Goal: Transaction & Acquisition: Purchase product/service

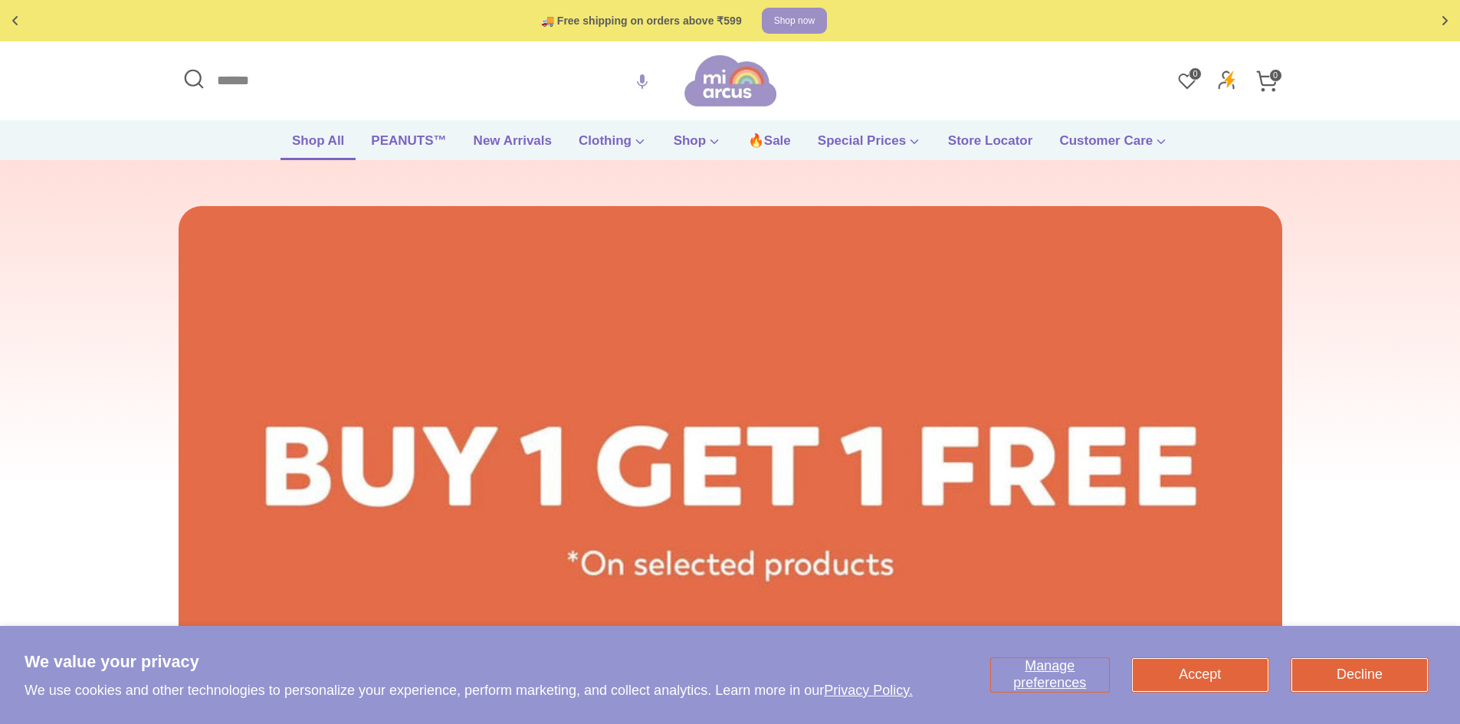
click at [300, 136] on link "Shop All" at bounding box center [318, 145] width 75 height 29
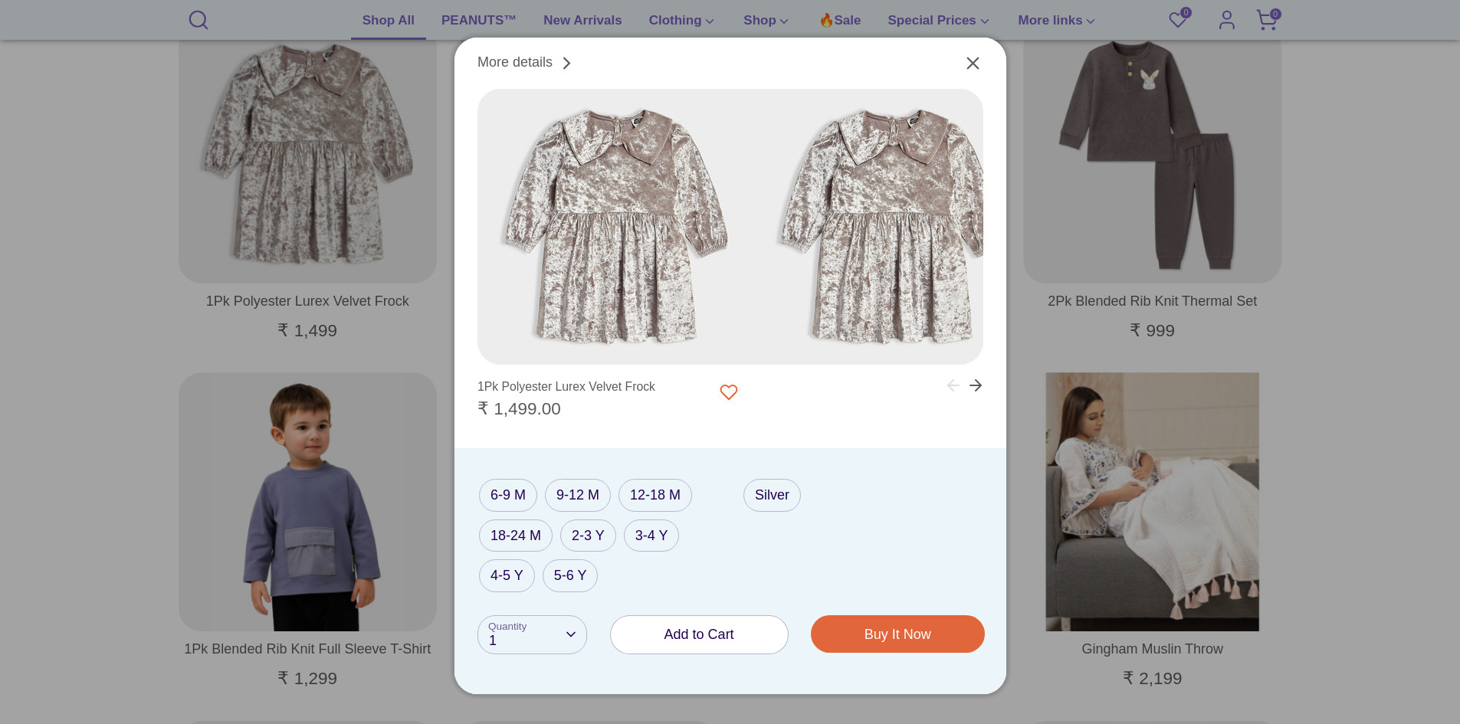
click at [734, 643] on button "Add to Cart" at bounding box center [699, 635] width 177 height 38
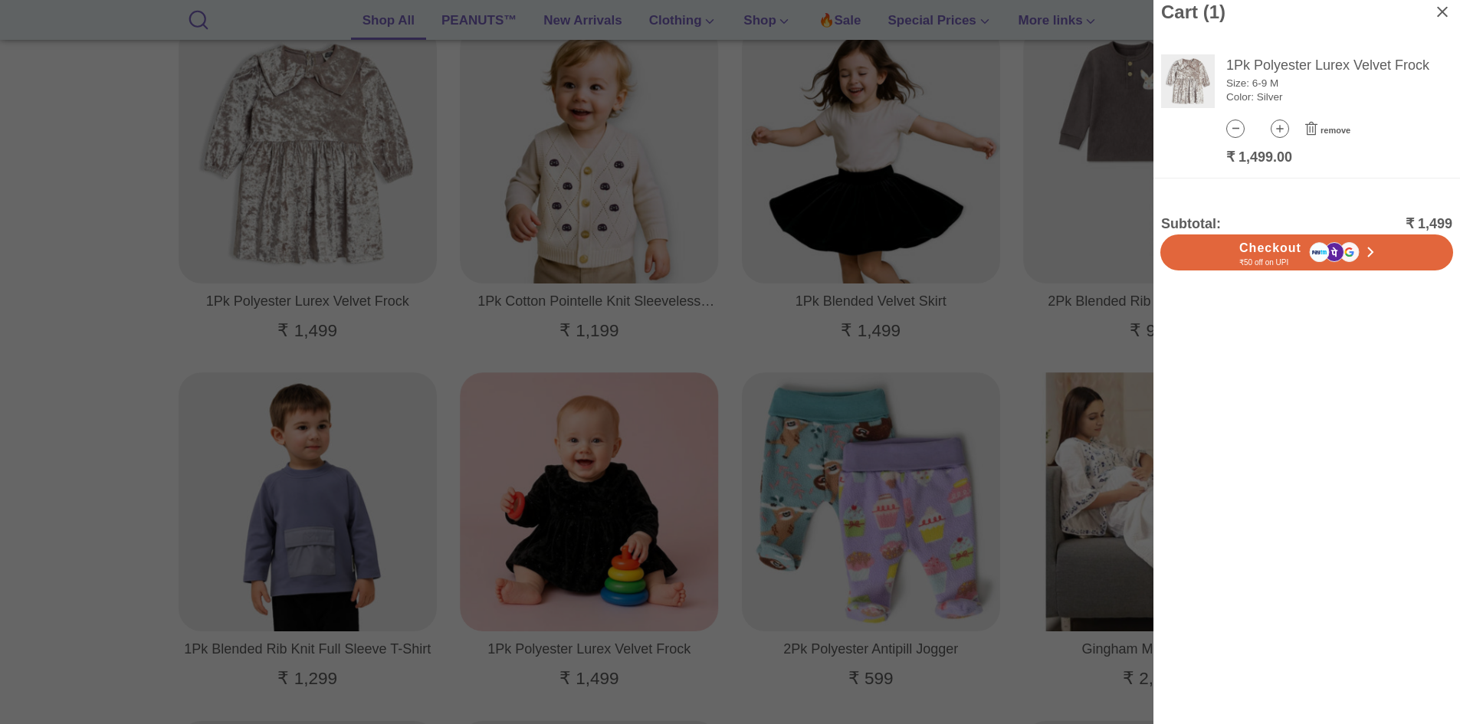
click at [209, 359] on div at bounding box center [730, 362] width 1460 height 724
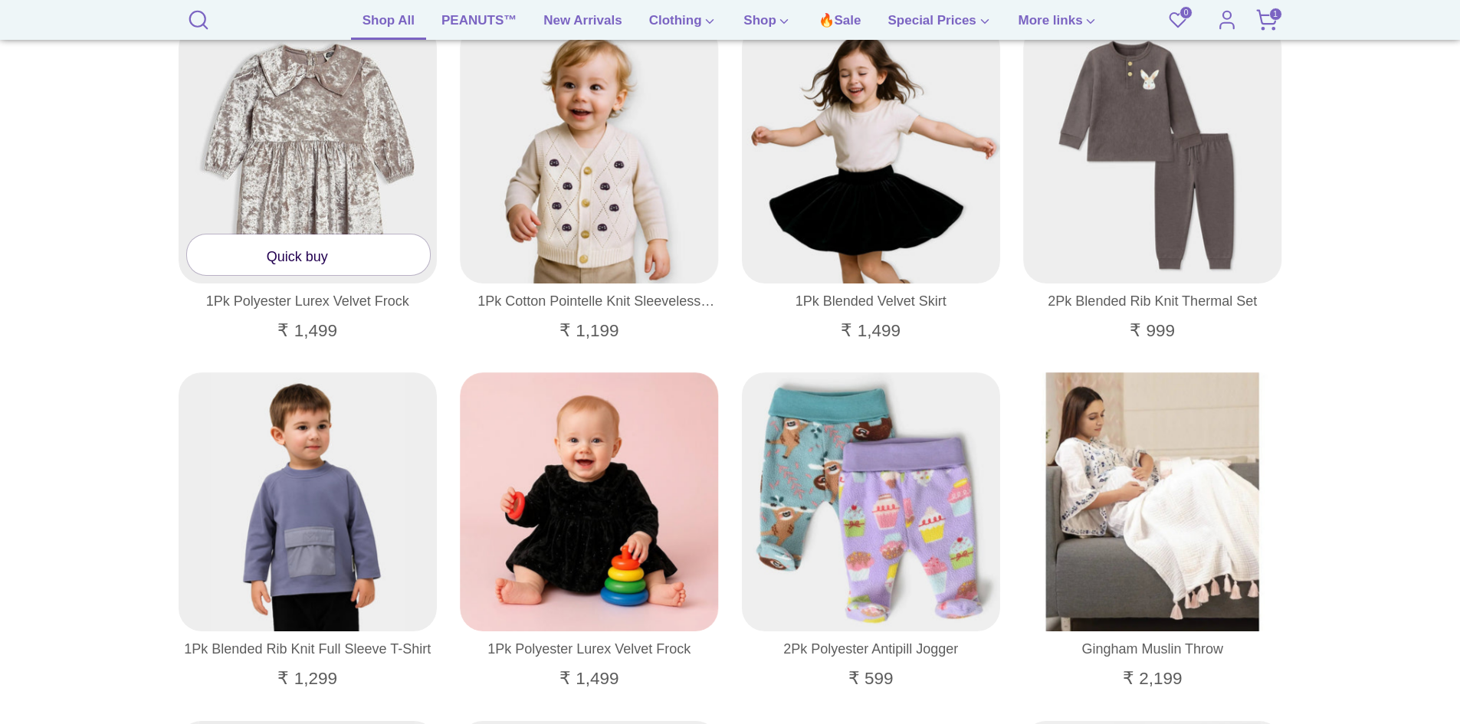
click at [310, 258] on link "Quick buy" at bounding box center [309, 255] width 244 height 41
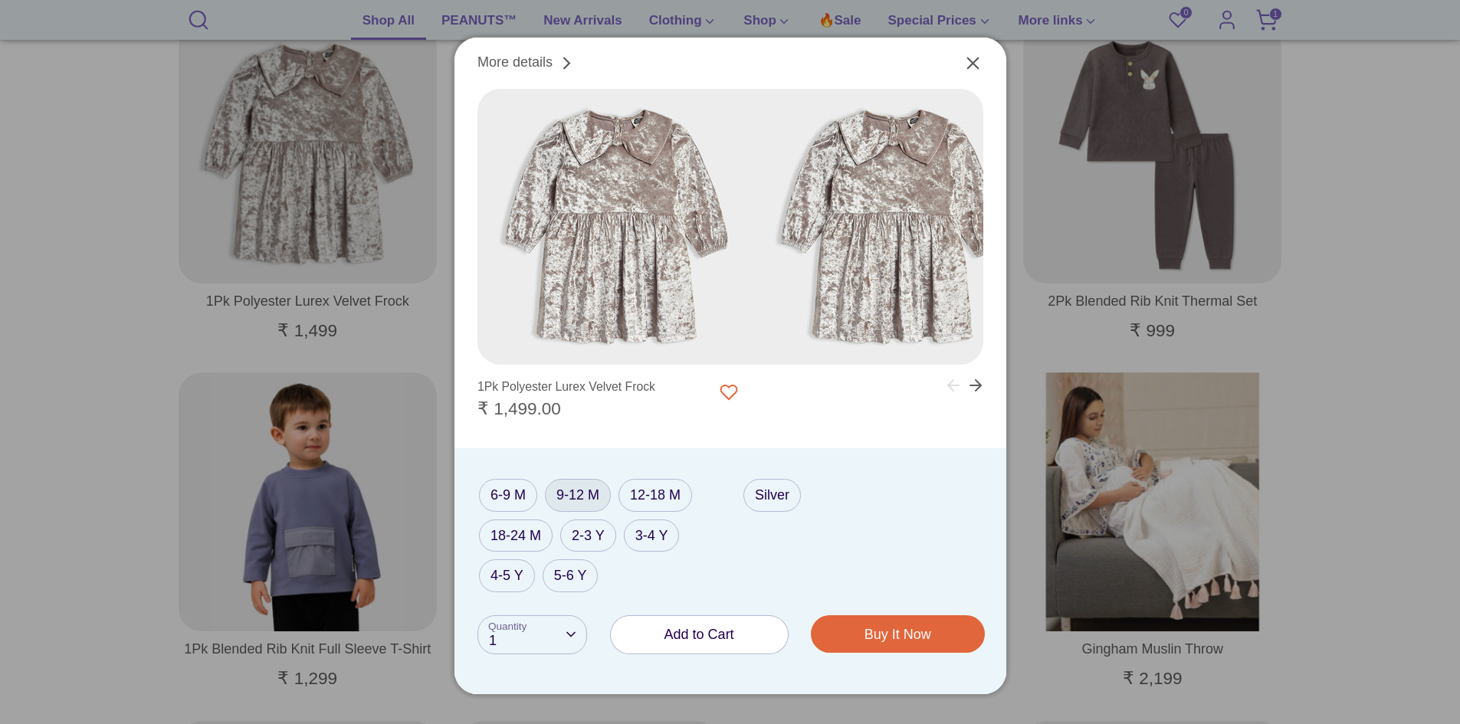
click at [578, 498] on label "9-12 M" at bounding box center [578, 495] width 66 height 33
click at [684, 637] on span "Add to Cart" at bounding box center [700, 634] width 70 height 15
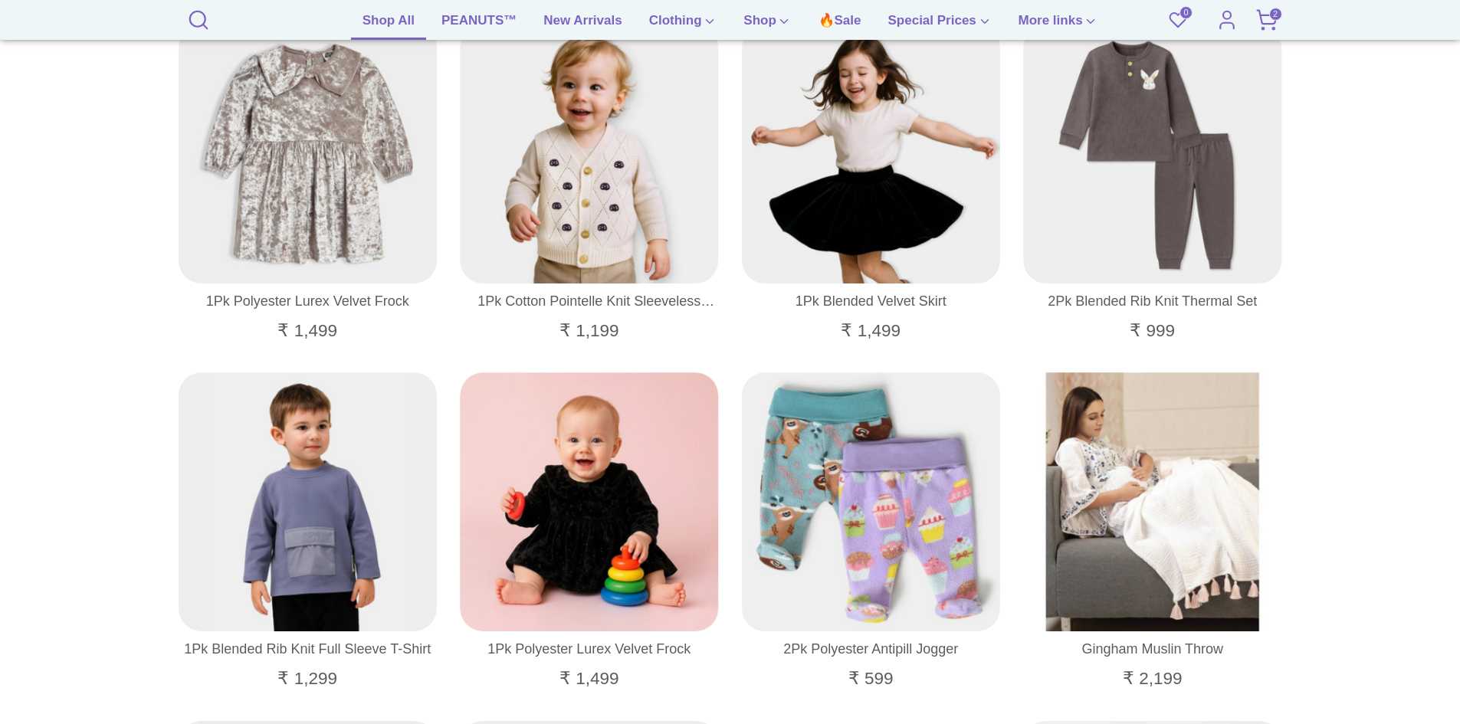
click at [1265, 18] on icon at bounding box center [1266, 19] width 23 height 23
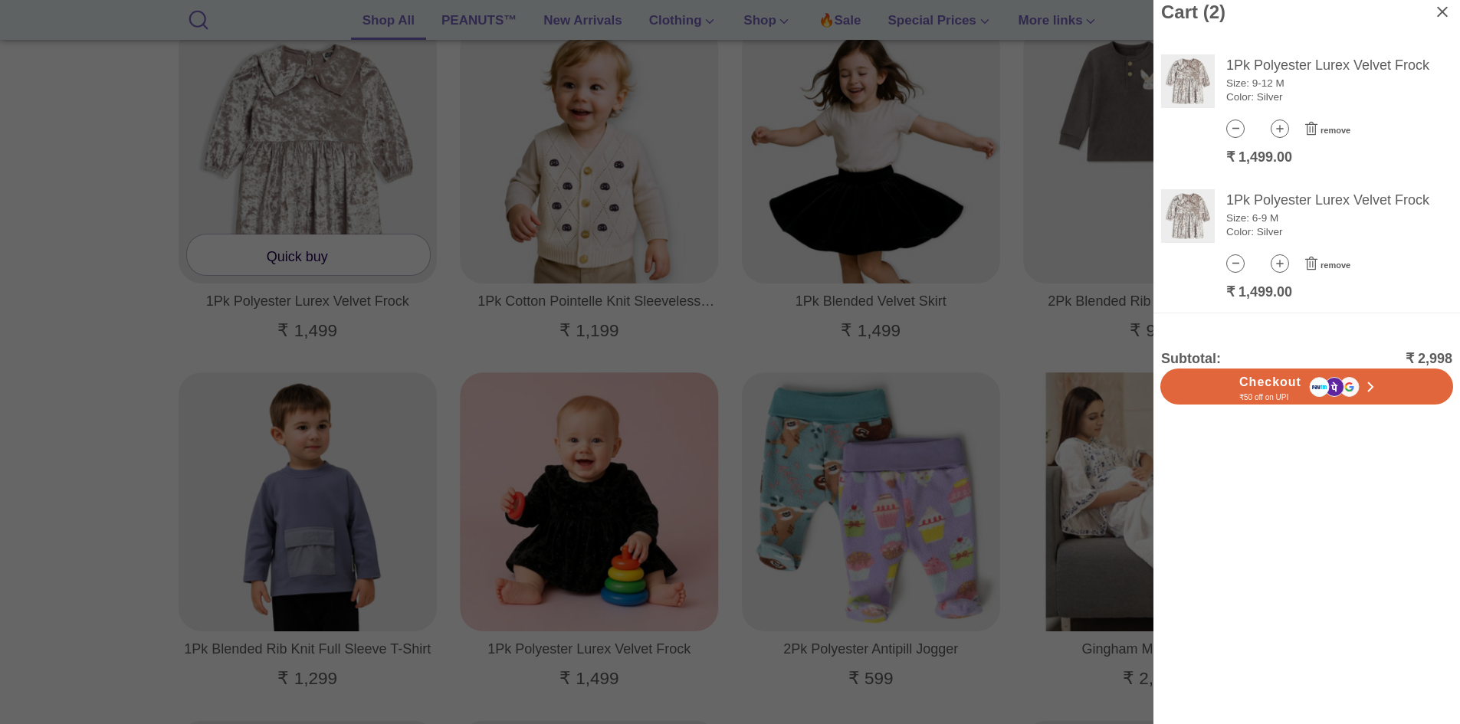
click at [267, 362] on div at bounding box center [730, 362] width 1460 height 724
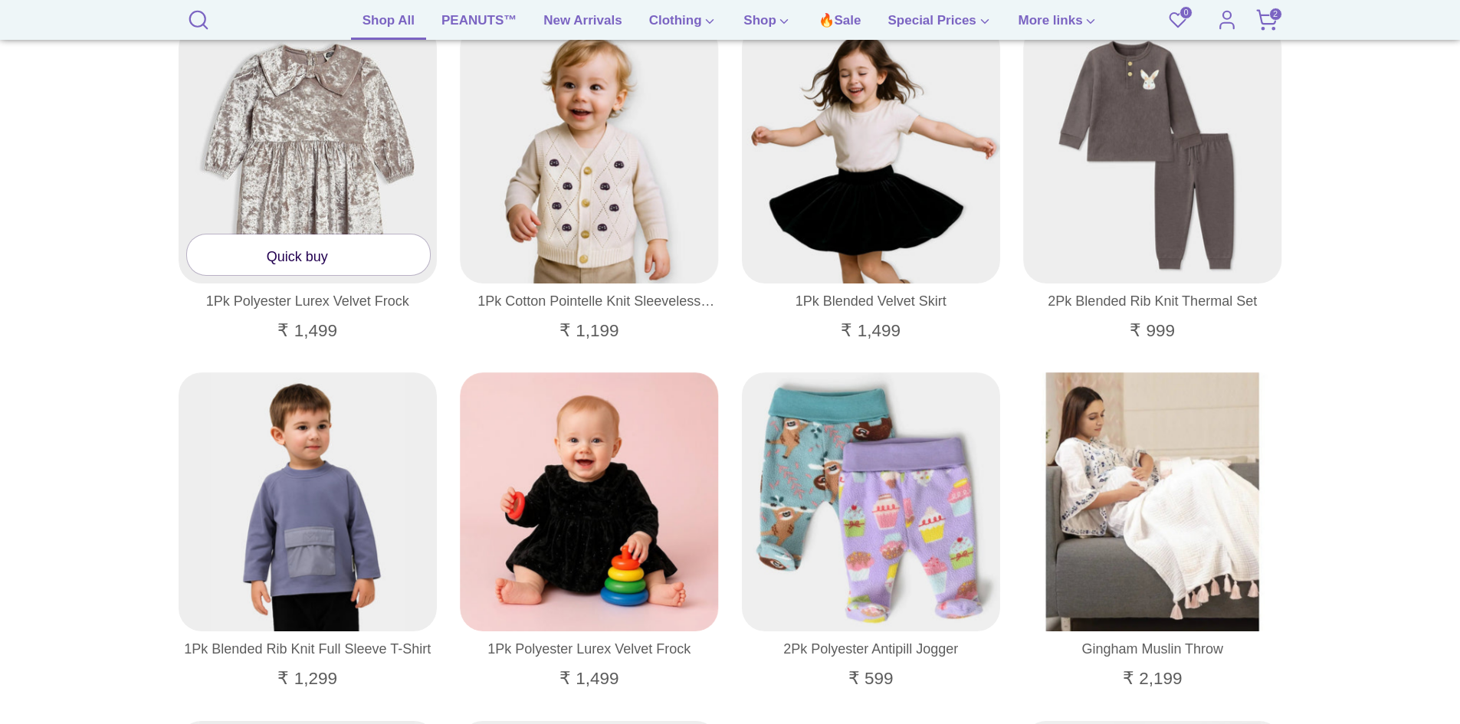
click at [330, 258] on link "Quick buy" at bounding box center [309, 255] width 244 height 41
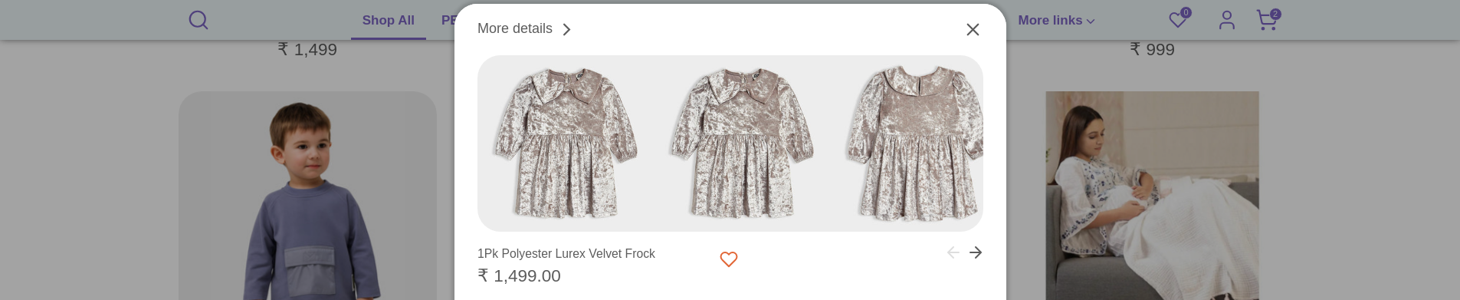
scroll to position [937, 0]
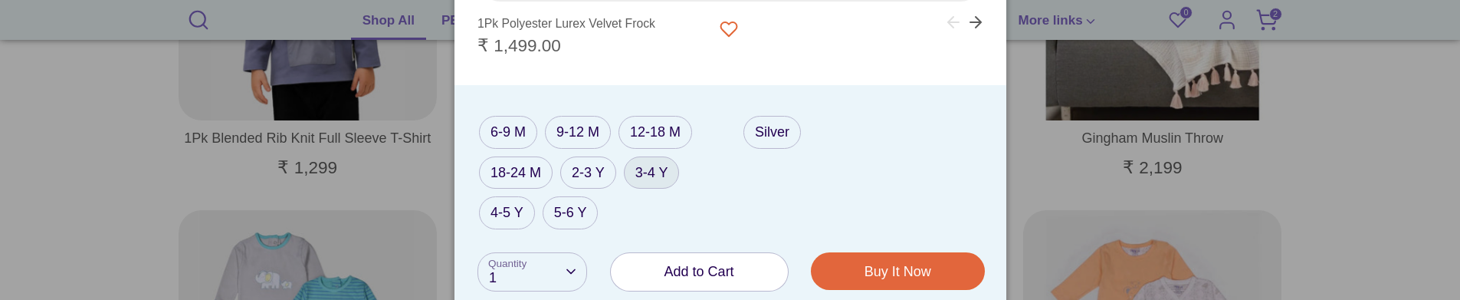
click at [660, 171] on label "3-4 Y" at bounding box center [652, 172] width 56 height 33
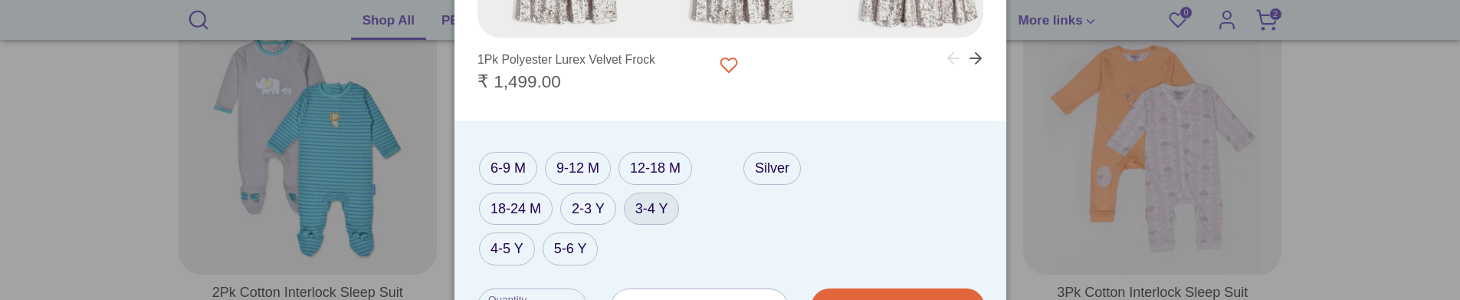
scroll to position [1167, 0]
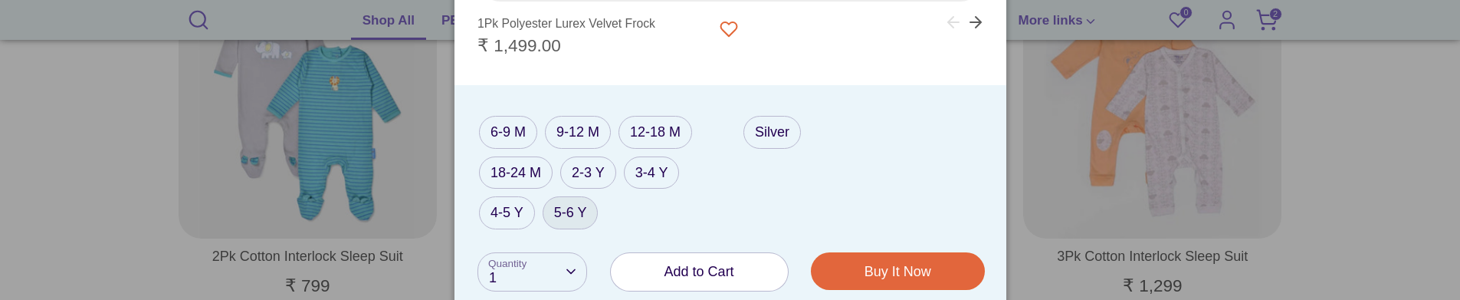
click at [566, 210] on label "5-6 Y" at bounding box center [571, 212] width 56 height 33
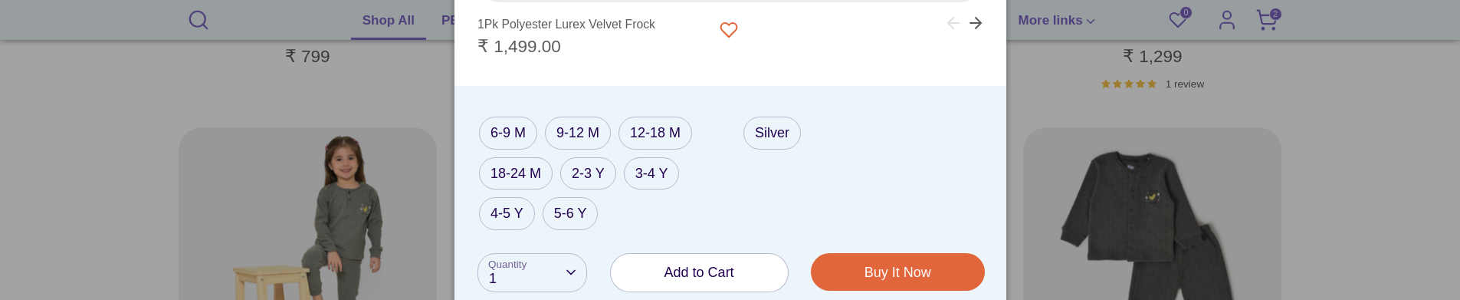
scroll to position [1396, 0]
click at [656, 170] on label "3-4 Y" at bounding box center [652, 172] width 56 height 33
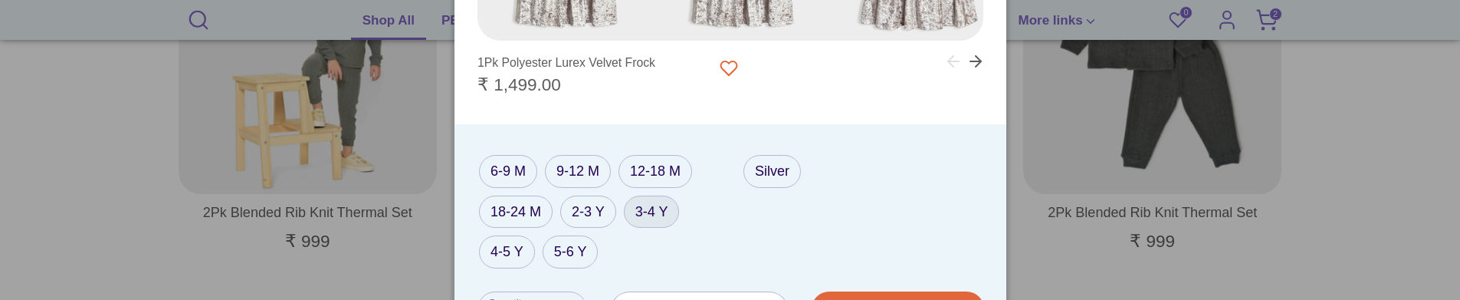
scroll to position [1626, 0]
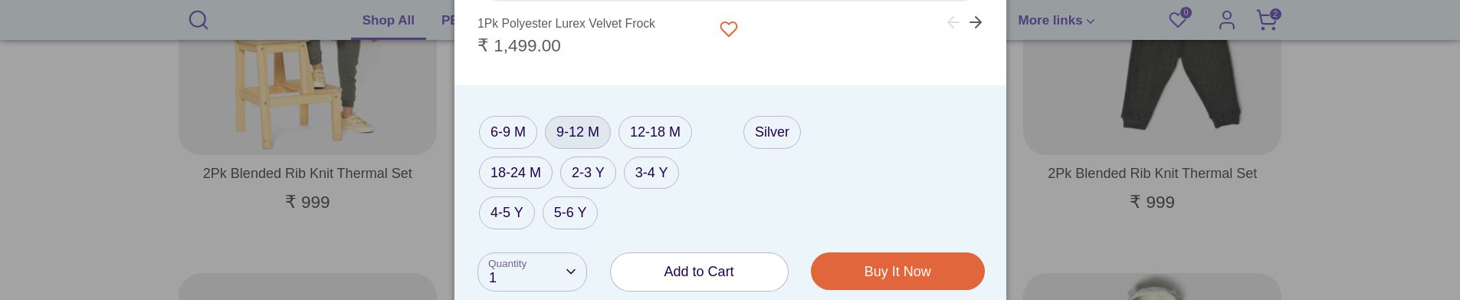
click at [577, 135] on label "9-12 M" at bounding box center [578, 132] width 66 height 33
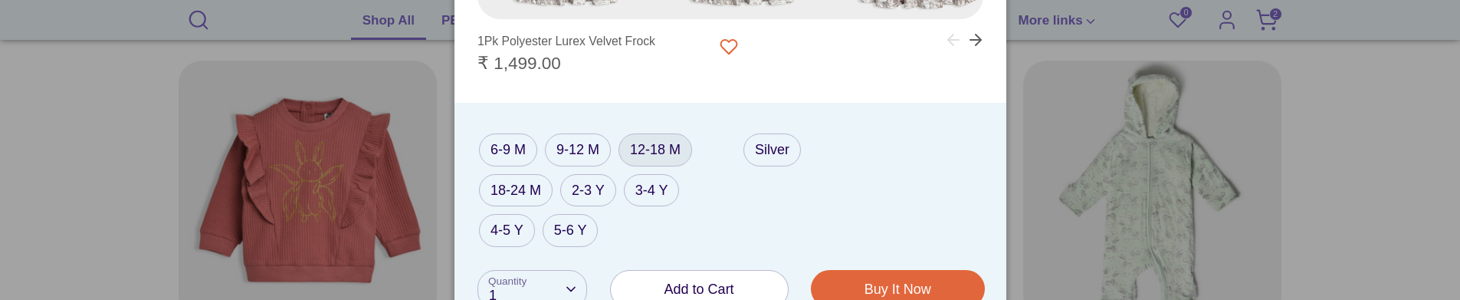
scroll to position [1856, 0]
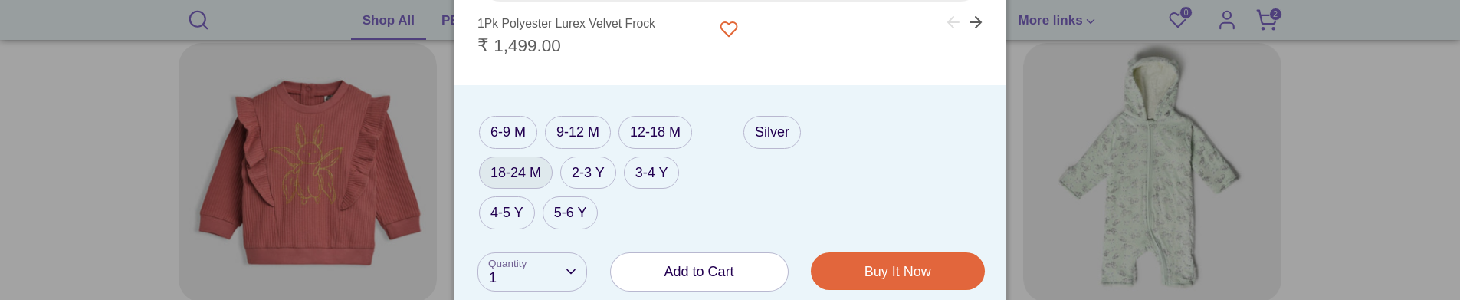
click at [501, 179] on label "18-24 M" at bounding box center [516, 172] width 74 height 33
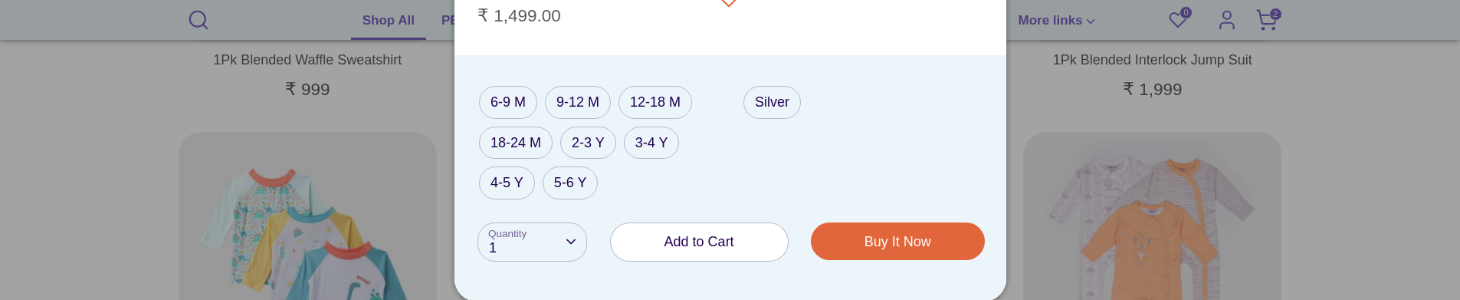
scroll to position [2163, 0]
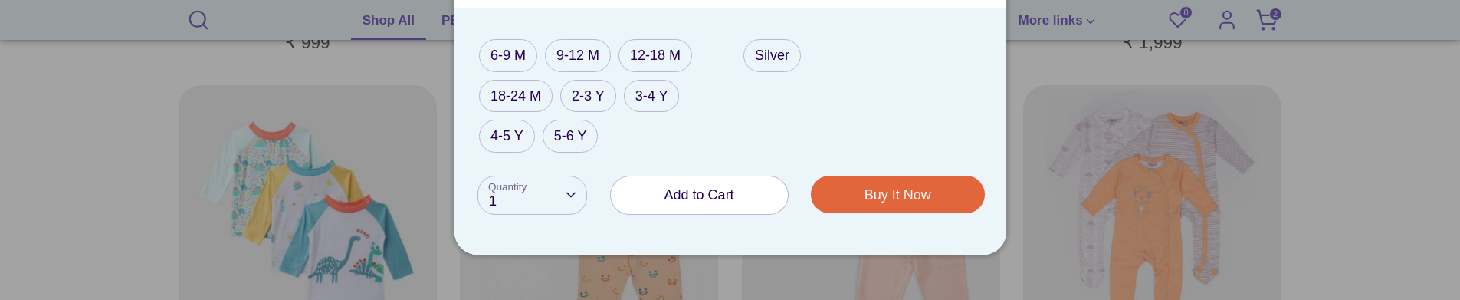
click at [743, 192] on button "Add to Cart" at bounding box center [699, 195] width 177 height 38
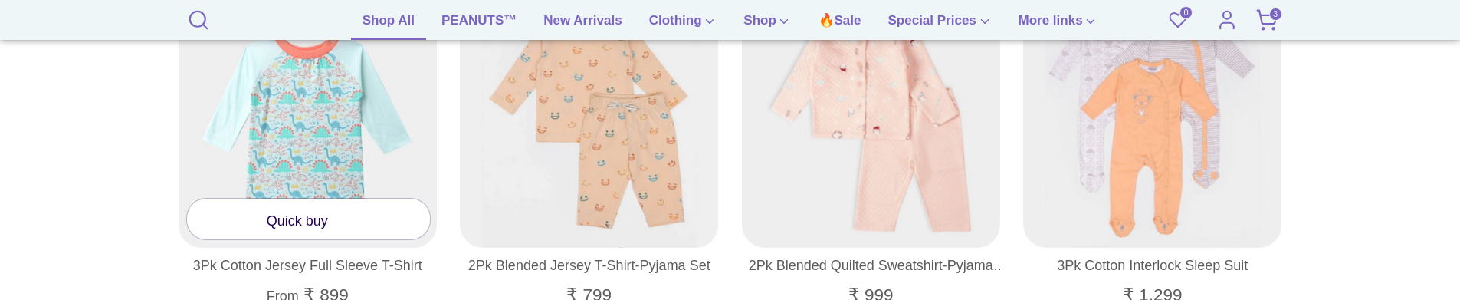
scroll to position [2240, 0]
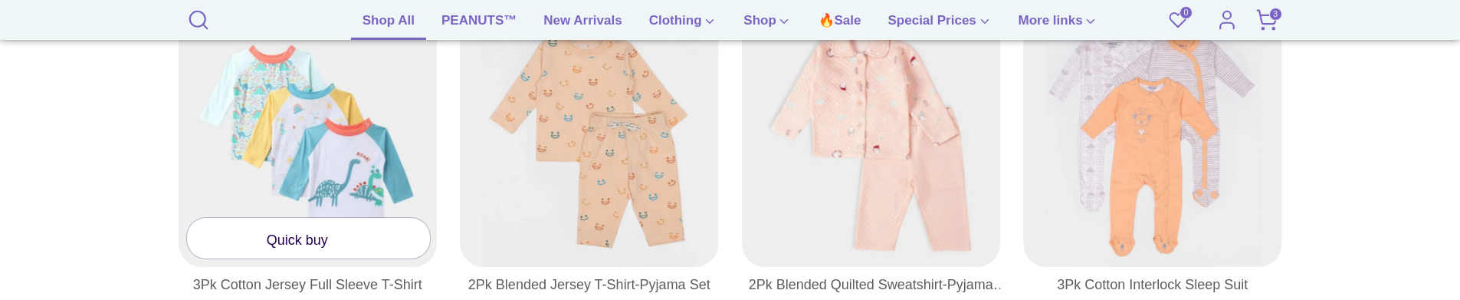
drag, startPoint x: 323, startPoint y: 230, endPoint x: 310, endPoint y: 245, distance: 19.5
click at [323, 230] on link "Quick buy" at bounding box center [309, 238] width 244 height 41
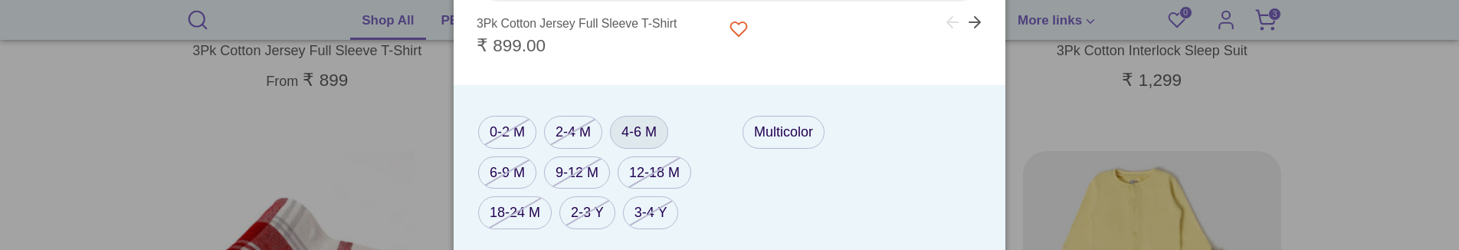
scroll to position [2550, 0]
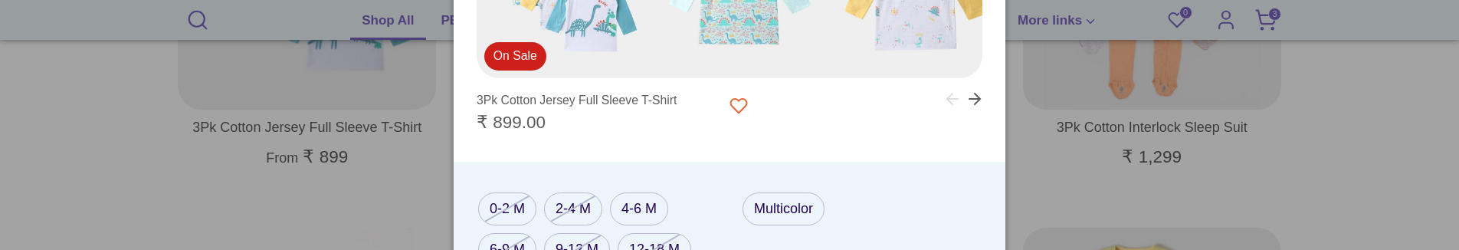
click at [155, 192] on div at bounding box center [729, 125] width 1459 height 250
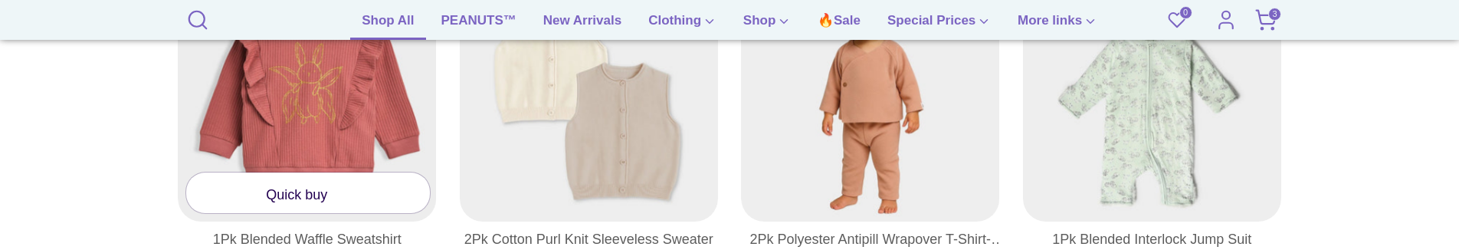
click at [297, 182] on link "Quick buy" at bounding box center [308, 192] width 244 height 41
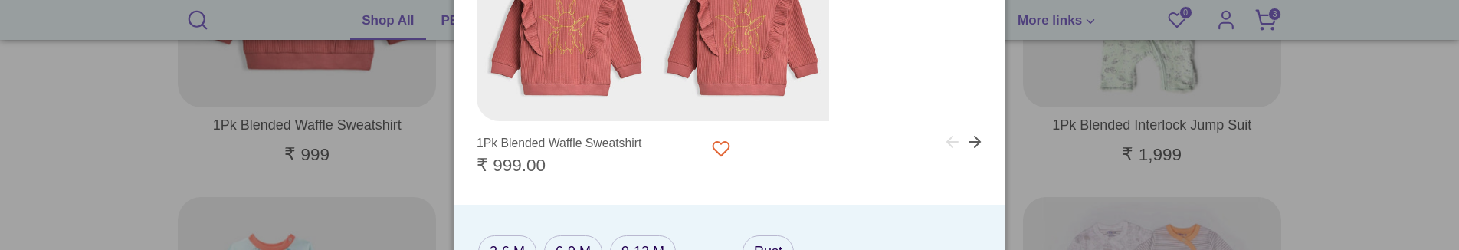
scroll to position [2247, 0]
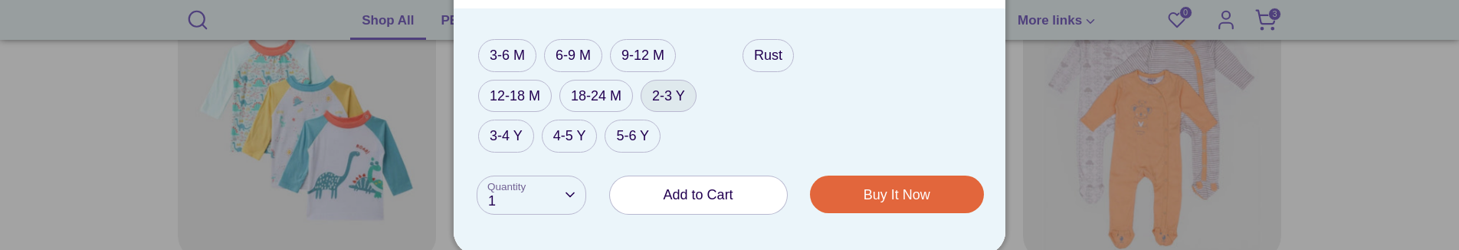
click at [666, 95] on label "2-3 Y" at bounding box center [669, 96] width 56 height 33
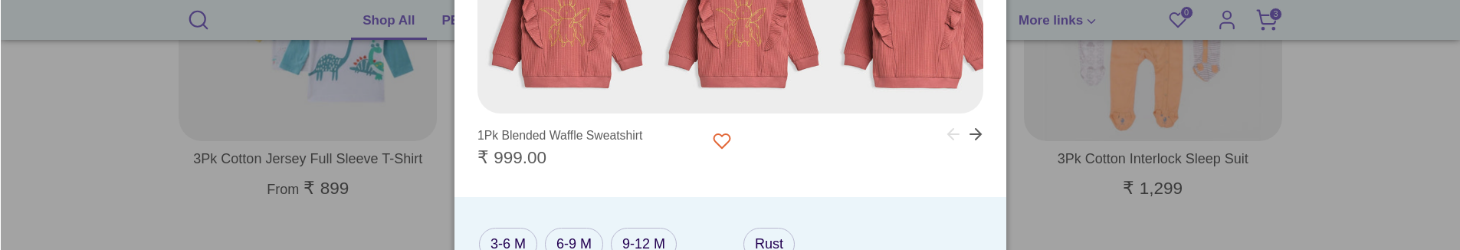
scroll to position [2554, 0]
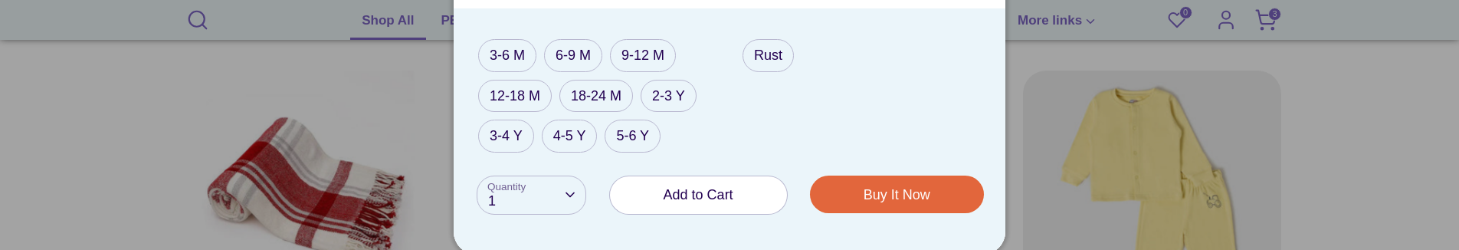
click at [726, 197] on span "Add to Cart" at bounding box center [699, 194] width 70 height 15
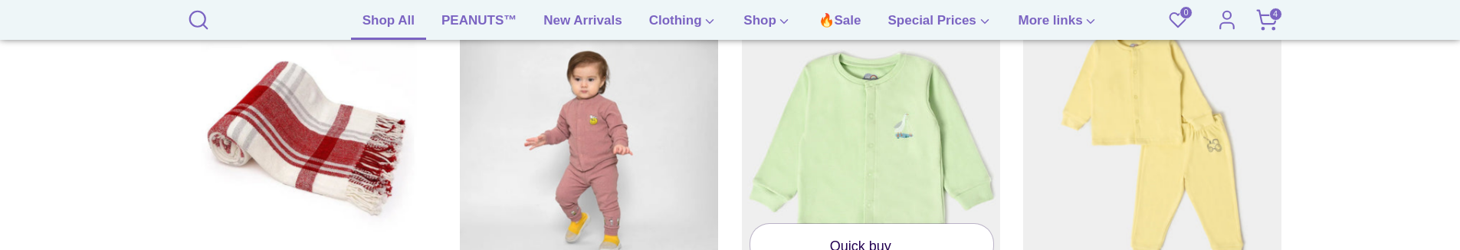
scroll to position [2707, 0]
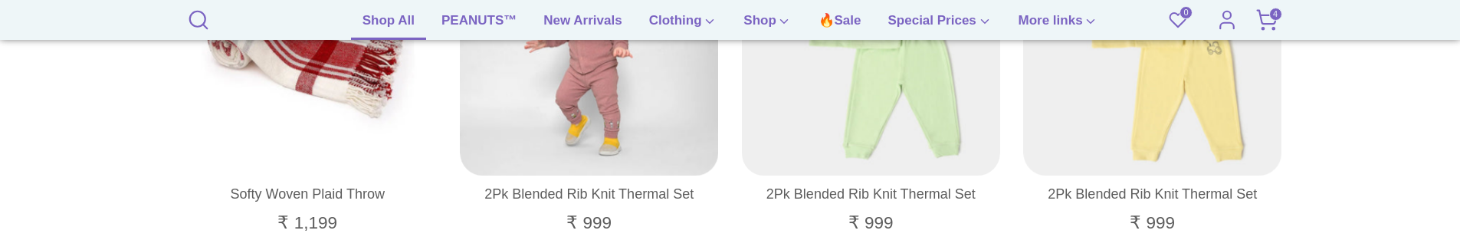
click at [1262, 21] on icon at bounding box center [1266, 18] width 19 height 14
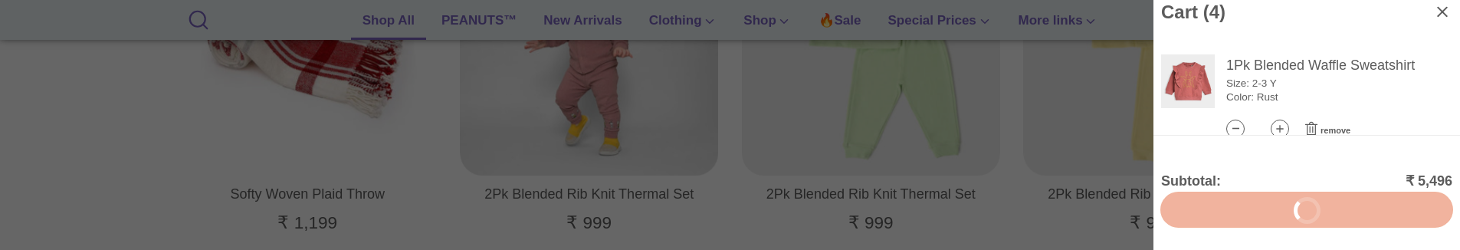
scroll to position [77, 0]
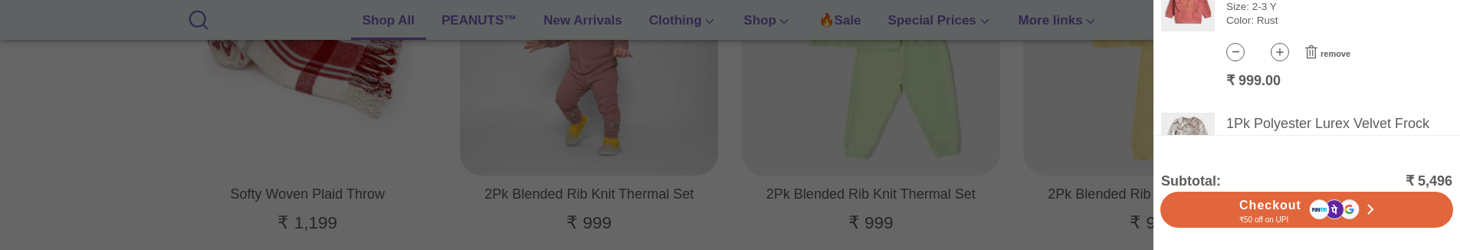
click at [1019, 205] on div at bounding box center [730, 125] width 1460 height 250
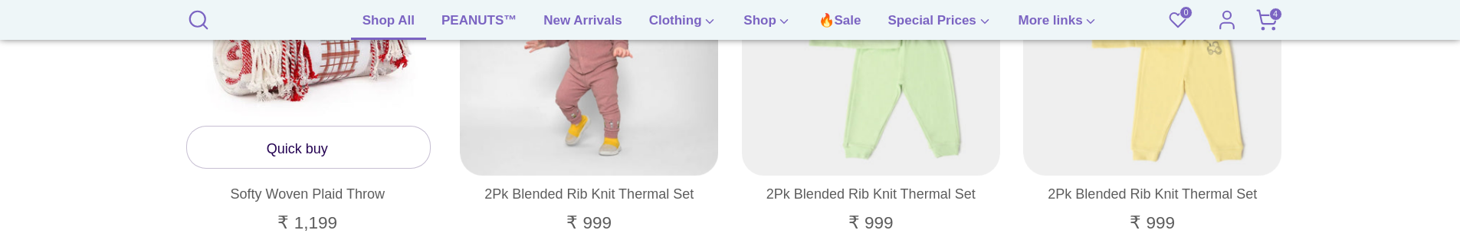
click at [290, 146] on link "Quick buy" at bounding box center [309, 146] width 244 height 41
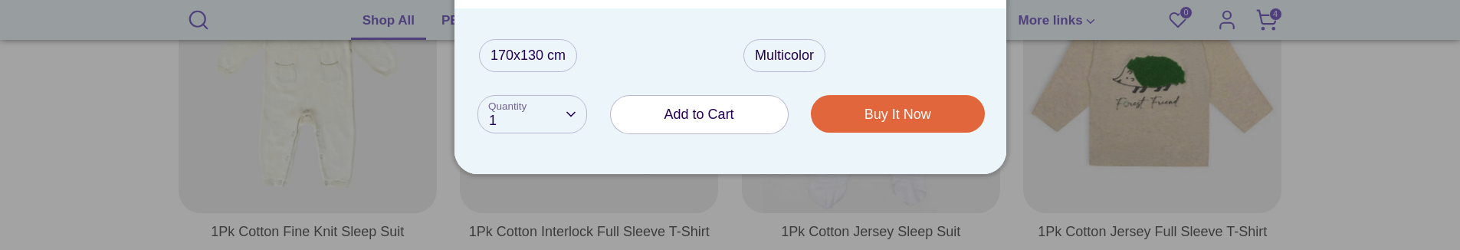
click at [150, 176] on div at bounding box center [730, 125] width 1460 height 250
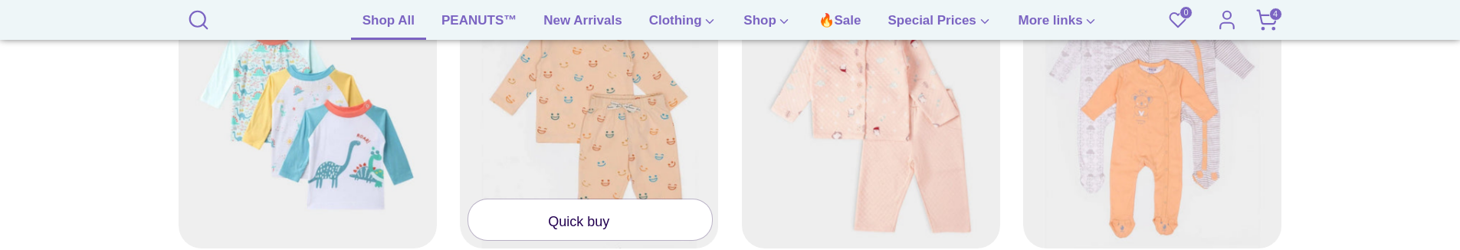
scroll to position [2251, 0]
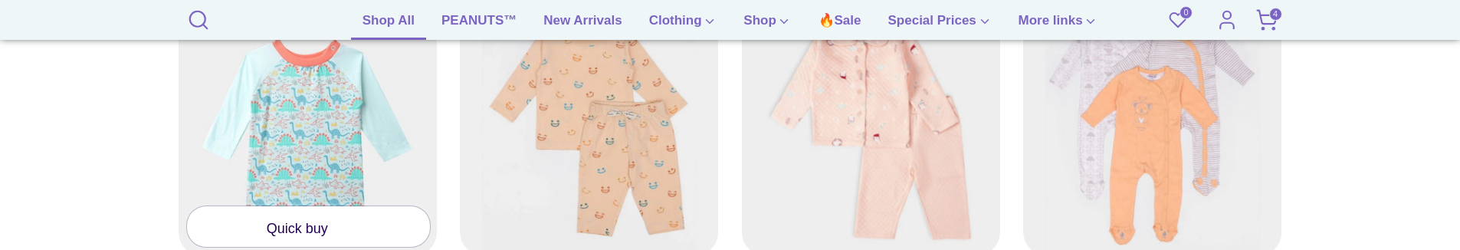
click at [359, 203] on div "Quick buy" at bounding box center [308, 215] width 244 height 64
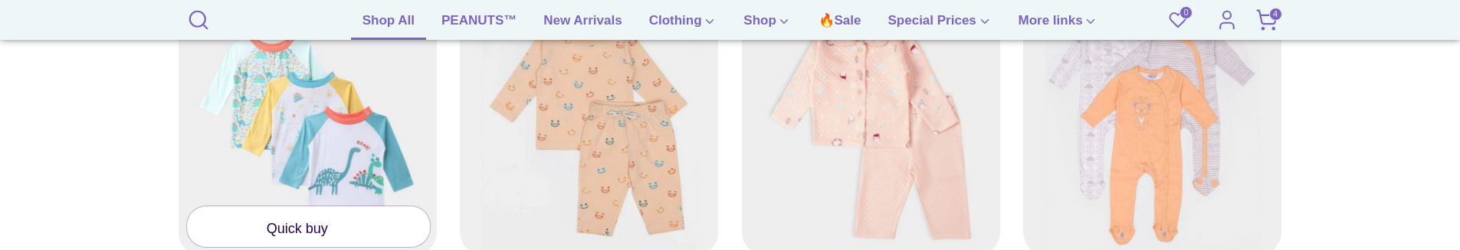
click at [361, 212] on link "Quick buy" at bounding box center [309, 226] width 244 height 41
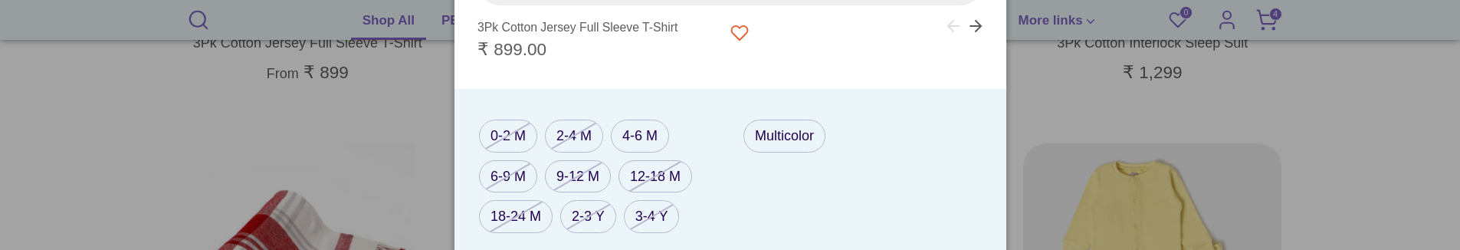
scroll to position [2485, 0]
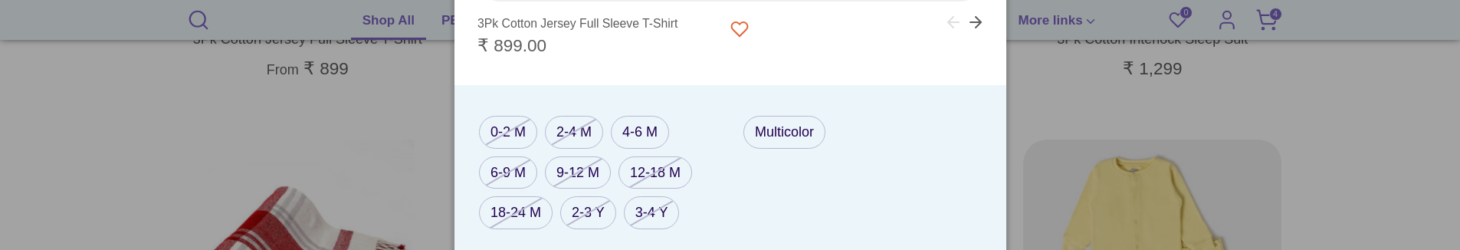
click at [102, 150] on div at bounding box center [730, 125] width 1460 height 250
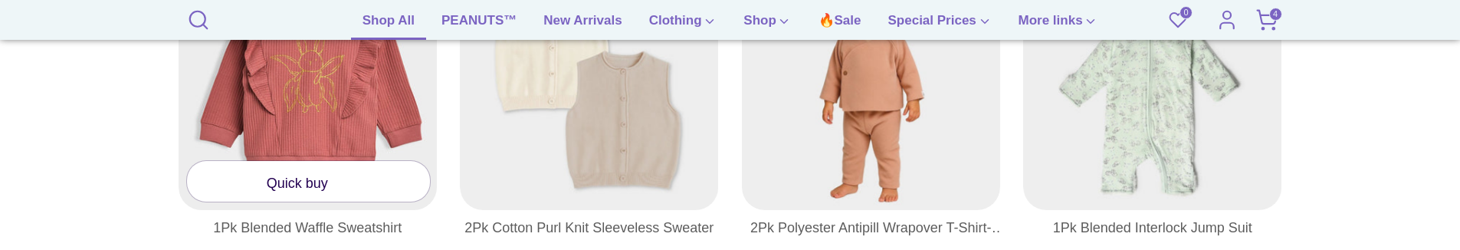
click at [316, 161] on link "Quick buy" at bounding box center [309, 181] width 244 height 41
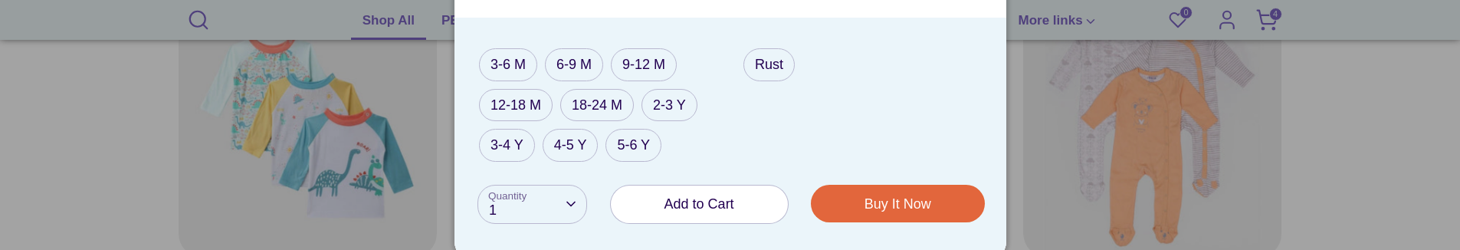
scroll to position [2259, 0]
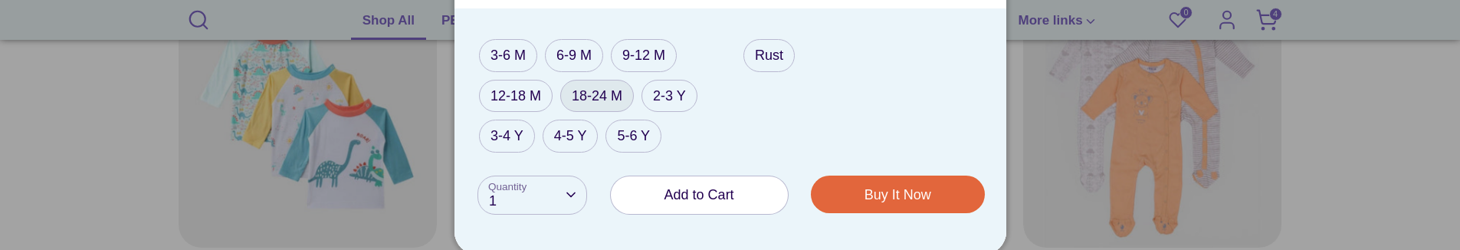
click at [598, 100] on label "18-24 M" at bounding box center [597, 96] width 74 height 33
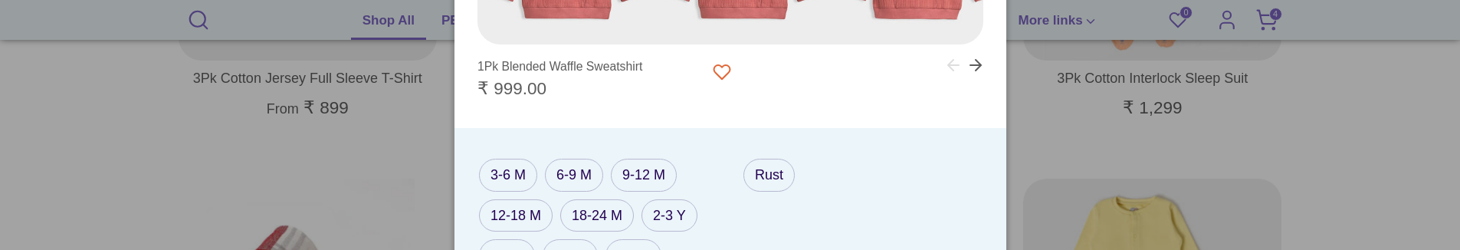
scroll to position [2489, 0]
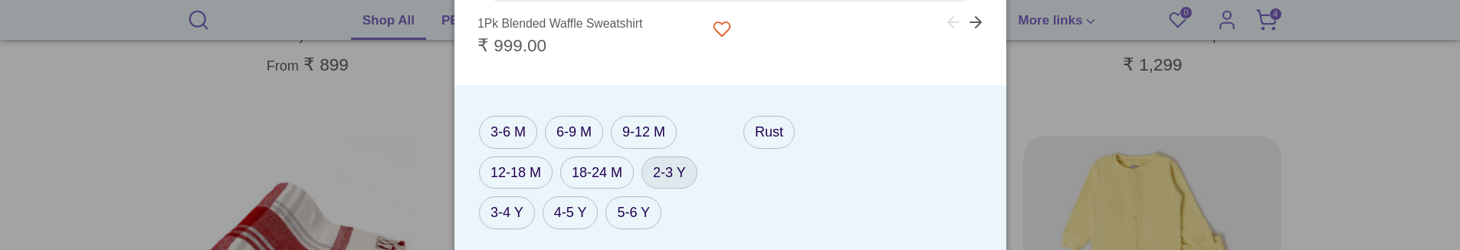
click at [667, 169] on label "2-3 Y" at bounding box center [670, 172] width 56 height 33
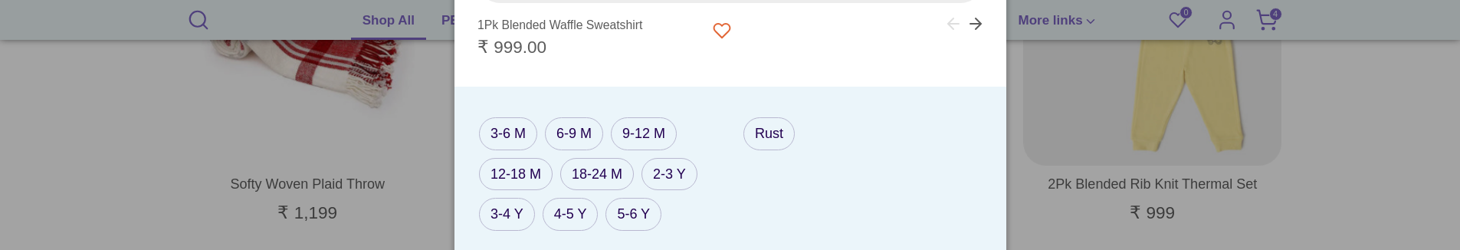
scroll to position [2719, 0]
click at [510, 200] on label "3-4 Y" at bounding box center [507, 212] width 56 height 33
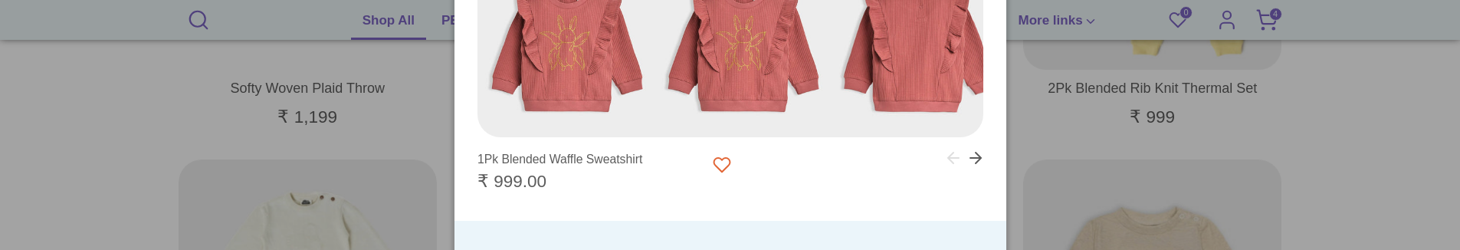
scroll to position [2949, 0]
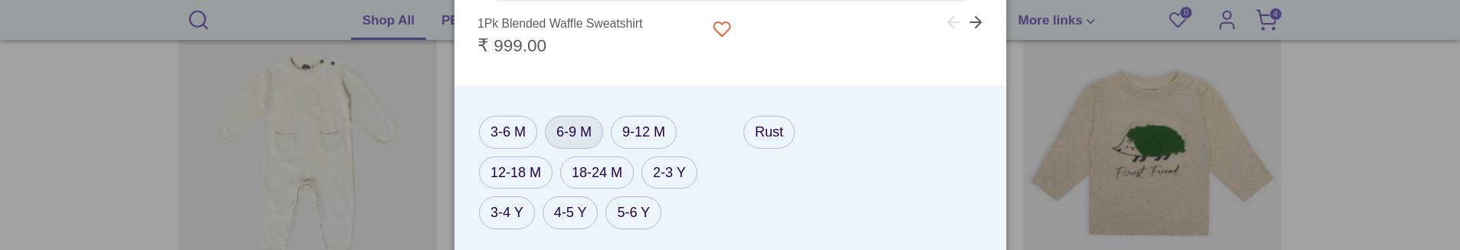
click at [584, 136] on label "6-9 M" at bounding box center [574, 132] width 58 height 33
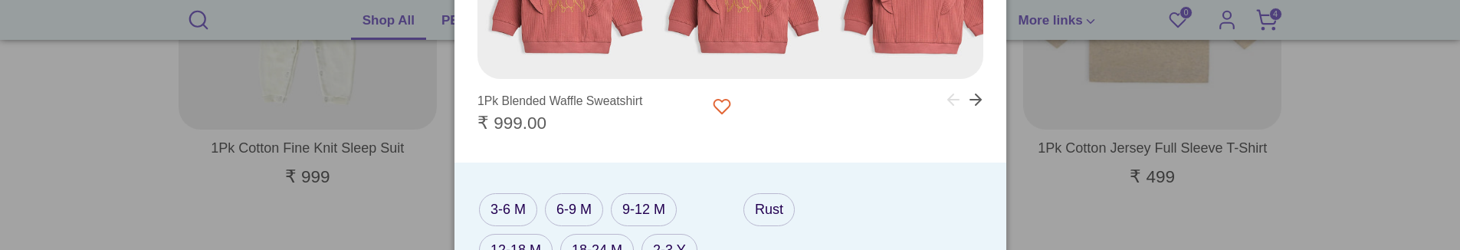
scroll to position [3102, 0]
click at [592, 240] on label "18-24 M" at bounding box center [597, 249] width 74 height 33
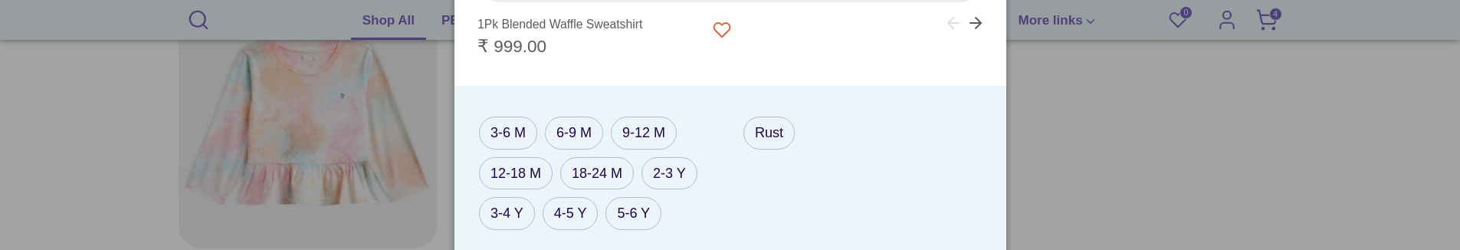
scroll to position [3332, 0]
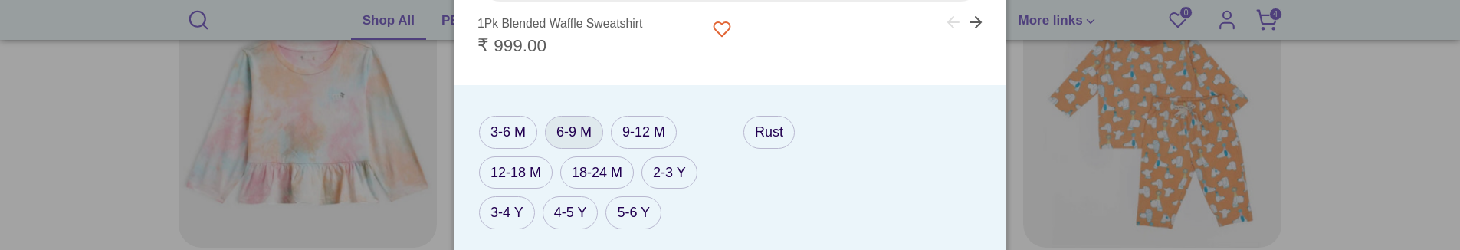
click at [566, 131] on label "6-9 M" at bounding box center [574, 132] width 58 height 33
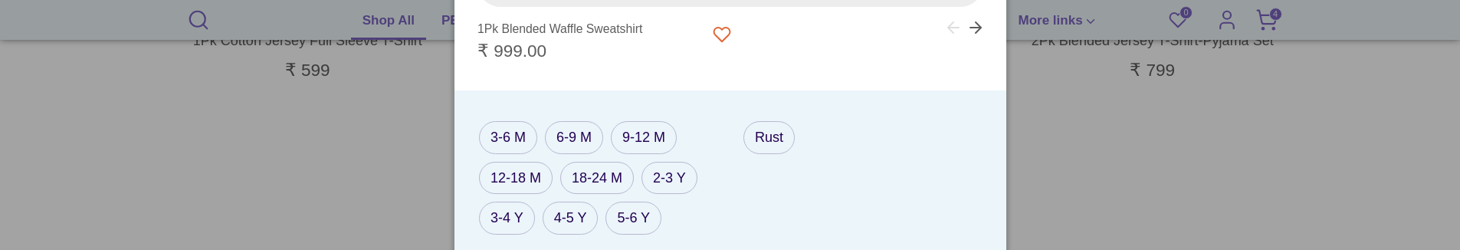
scroll to position [3562, 0]
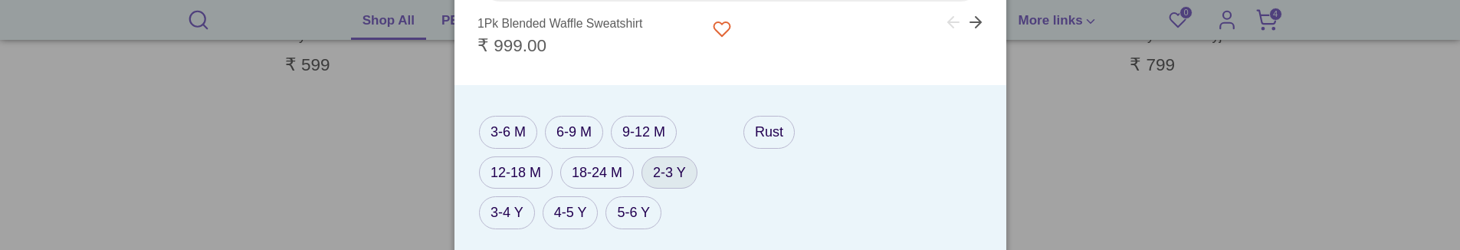
click at [669, 170] on label "2-3 Y" at bounding box center [670, 172] width 56 height 33
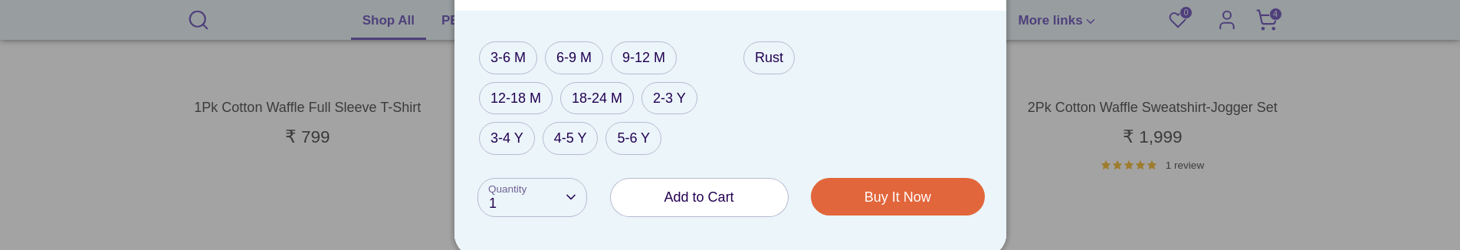
scroll to position [3868, 0]
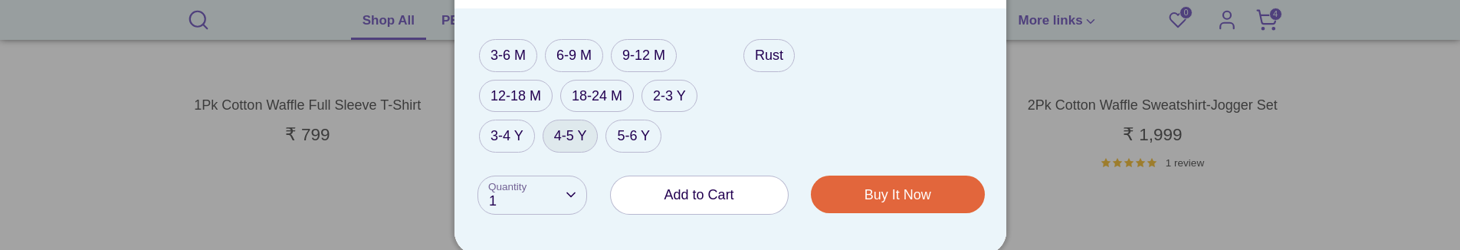
click at [566, 144] on label "4-5 Y" at bounding box center [571, 136] width 56 height 33
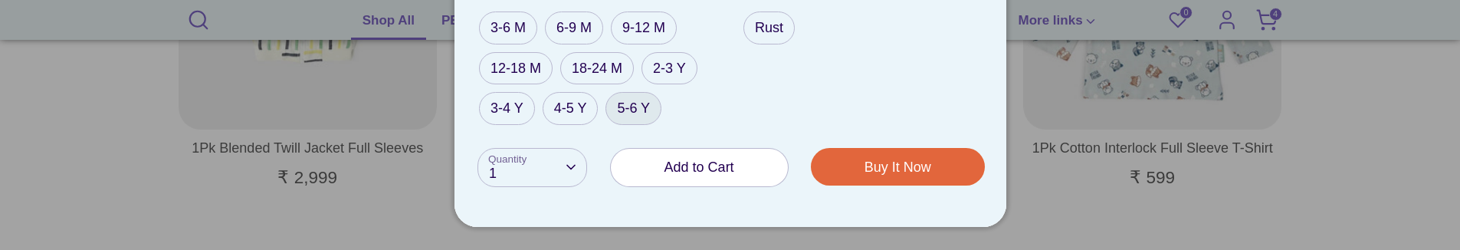
scroll to position [4175, 0]
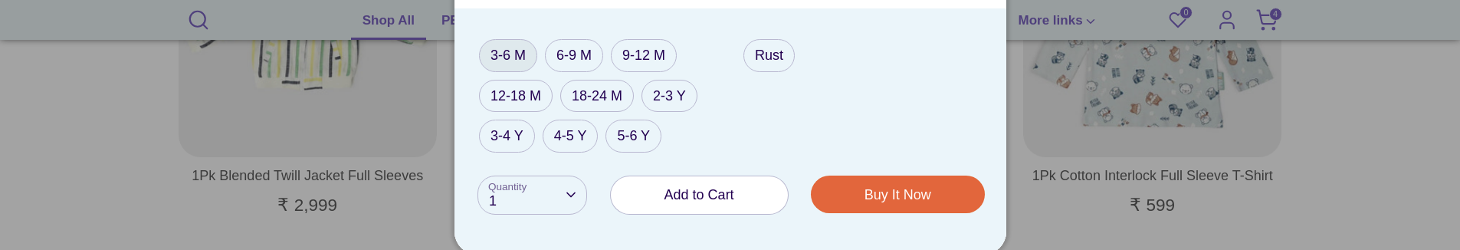
click at [510, 61] on label "3-6 M" at bounding box center [508, 55] width 58 height 33
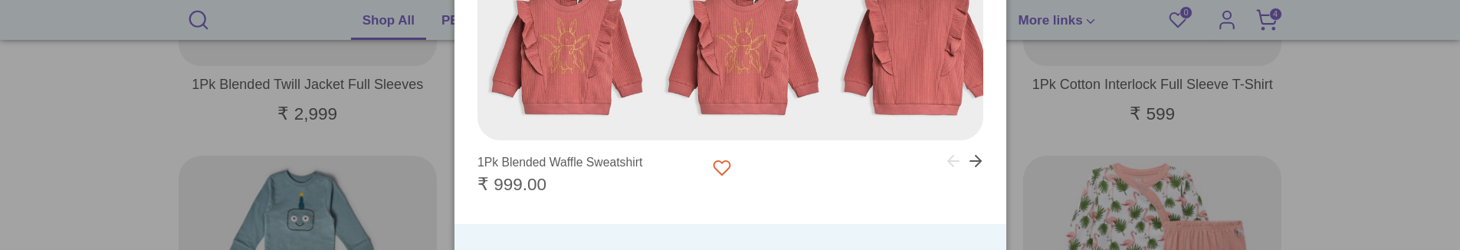
scroll to position [4252, 0]
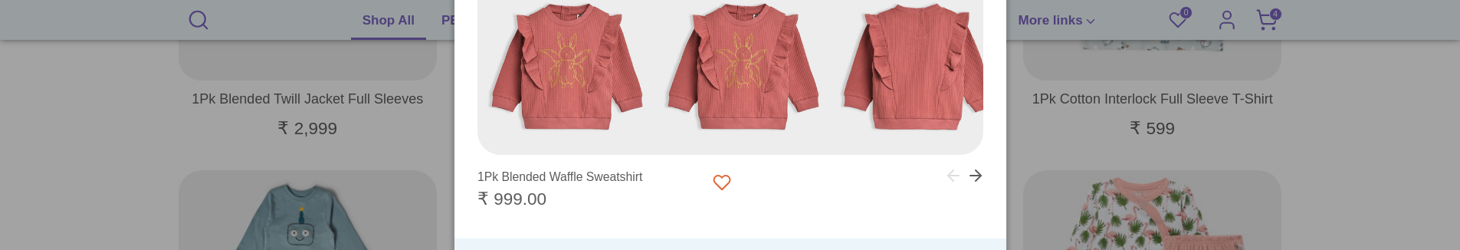
click at [1114, 95] on div at bounding box center [730, 125] width 1460 height 250
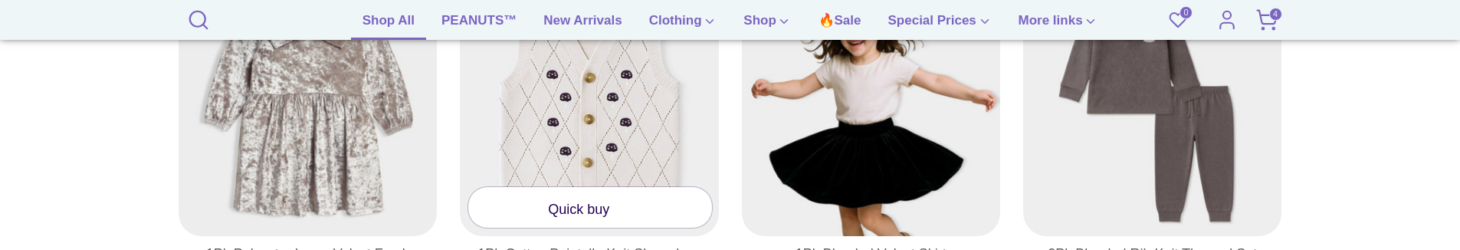
scroll to position [384, 0]
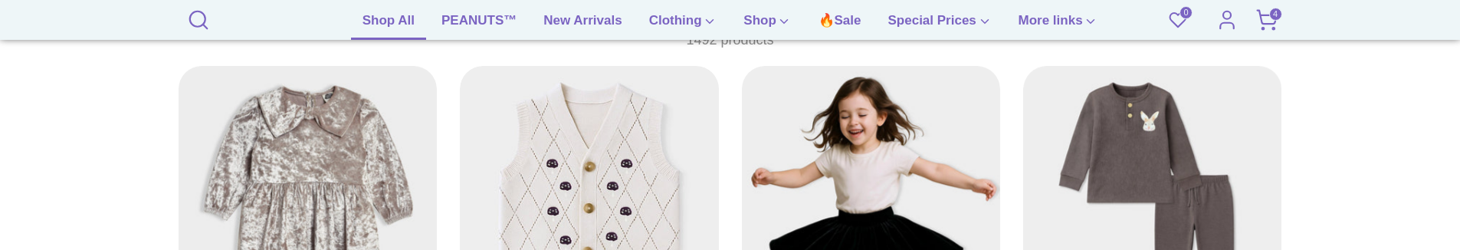
click at [629, 188] on div at bounding box center [590, 196] width 260 height 260
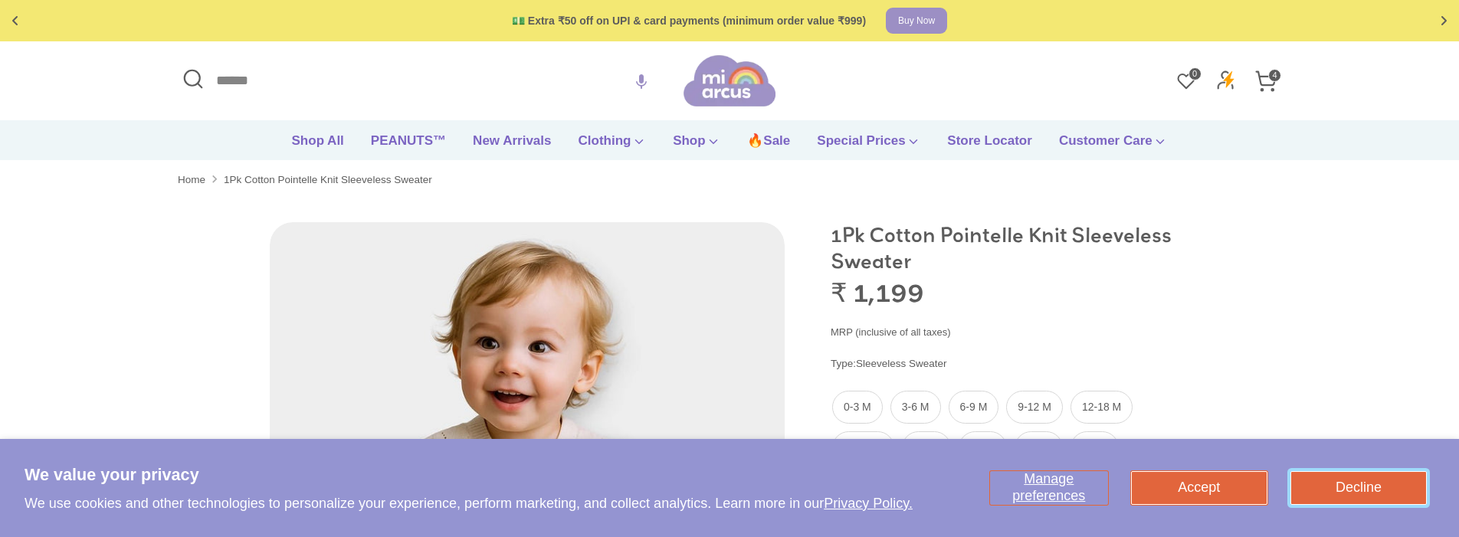
click at [1350, 238] on button "Decline" at bounding box center [1359, 488] width 136 height 34
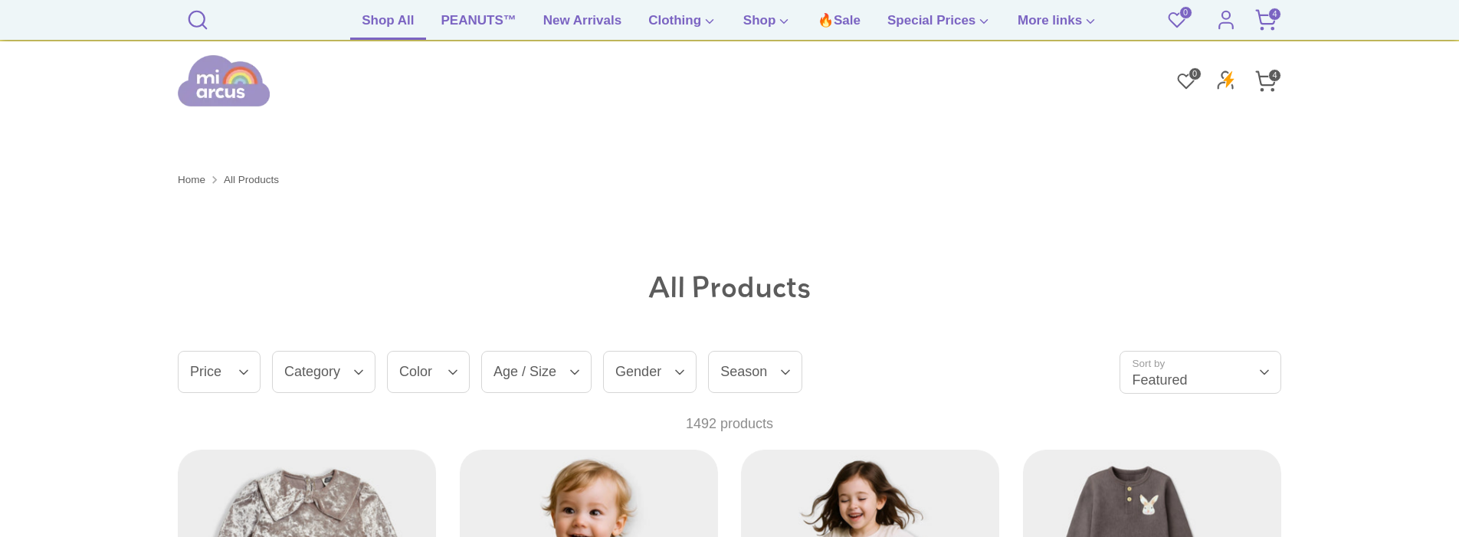
scroll to position [460, 0]
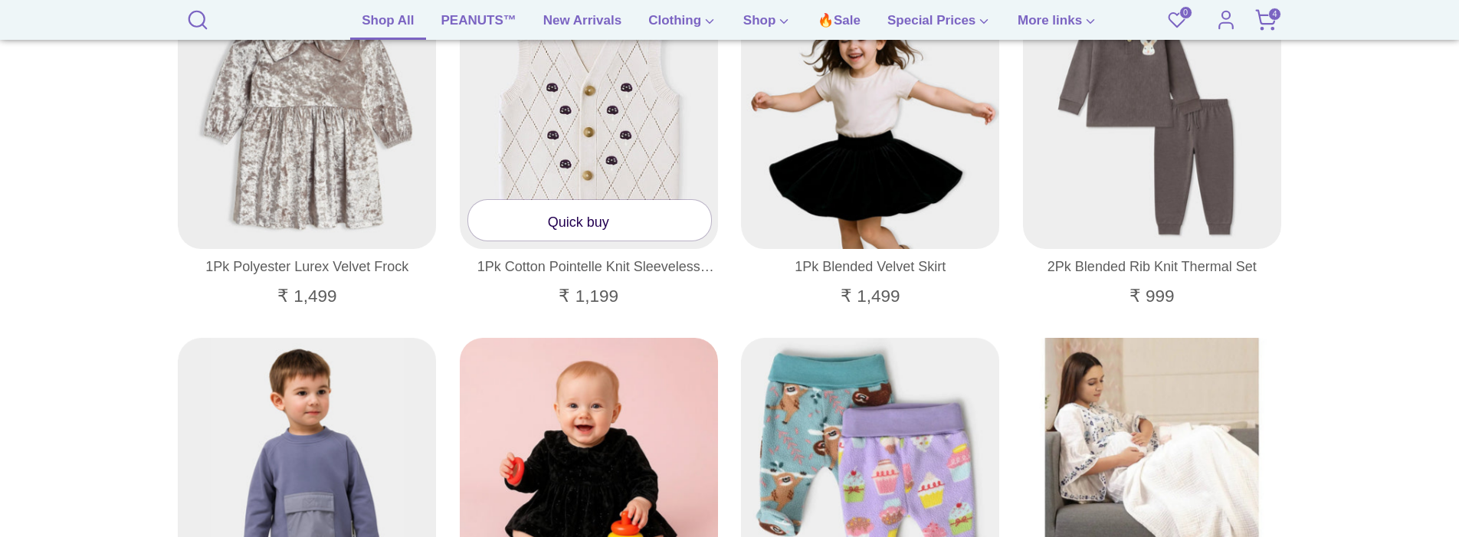
click at [631, 225] on span at bounding box center [620, 222] width 22 height 15
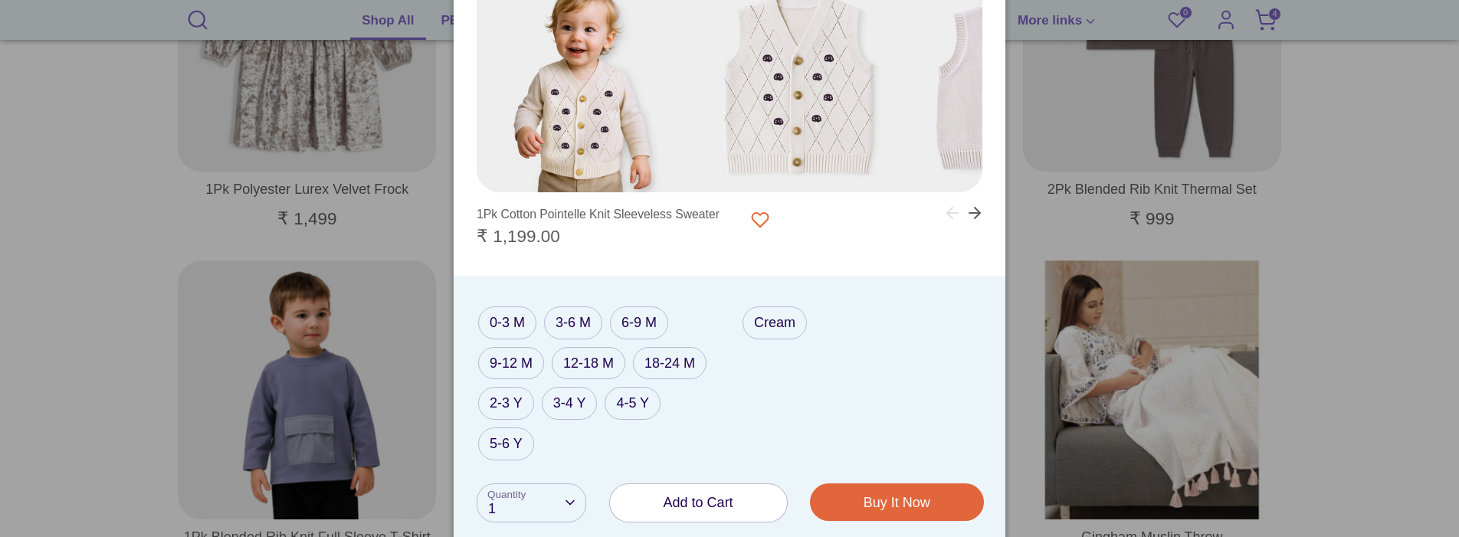
scroll to position [537, 0]
click at [570, 321] on label "3-6 M" at bounding box center [573, 323] width 58 height 33
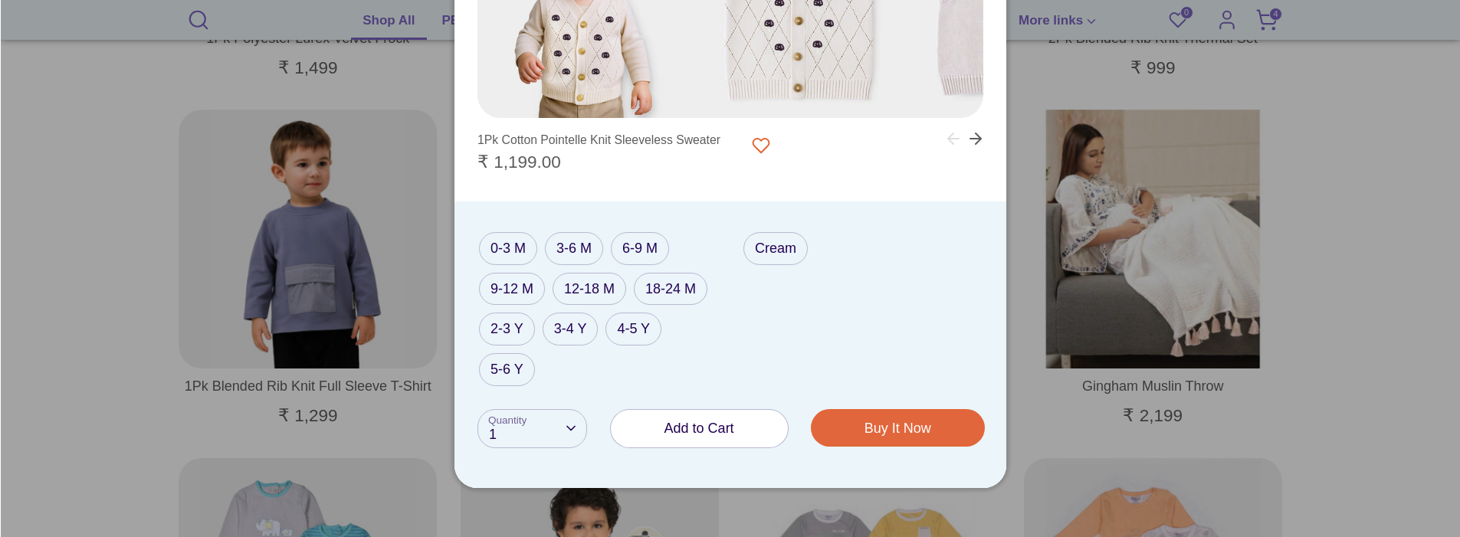
scroll to position [690, 0]
click at [639, 335] on label "4-5 Y" at bounding box center [633, 327] width 56 height 33
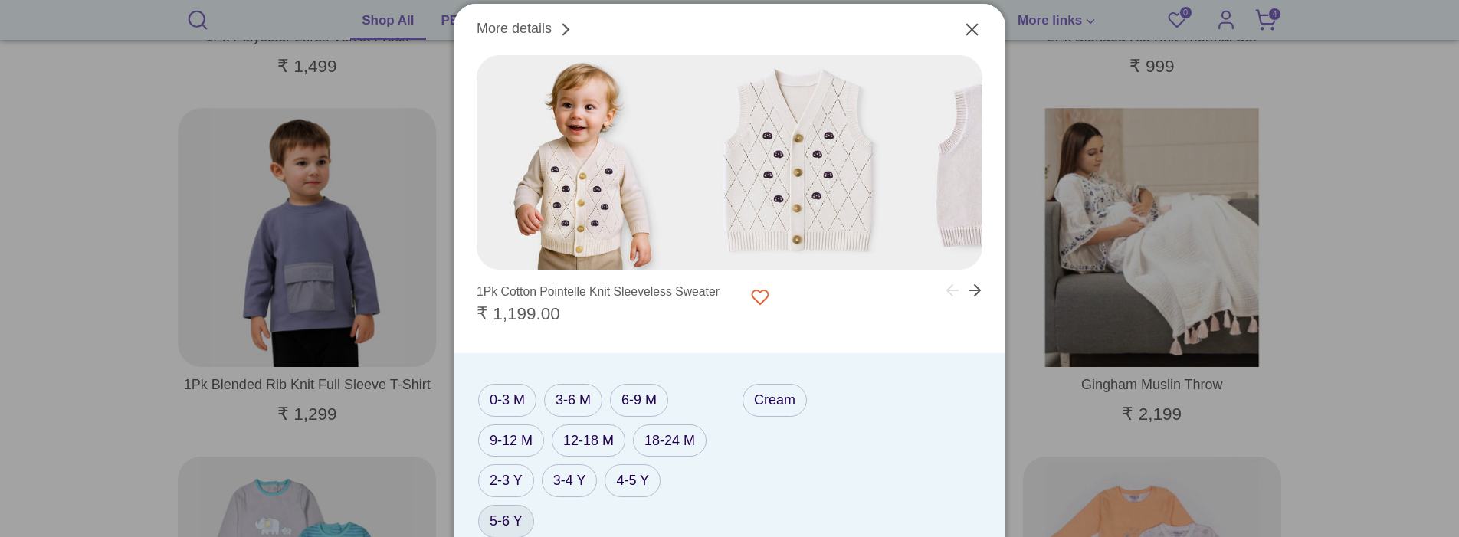
click at [510, 525] on label "5-6 Y" at bounding box center [506, 521] width 56 height 33
click at [506, 402] on label "0-3 M" at bounding box center [507, 400] width 58 height 33
click at [556, 402] on label "3-6 M" at bounding box center [573, 400] width 58 height 33
drag, startPoint x: 595, startPoint y: 441, endPoint x: 639, endPoint y: 471, distance: 53.6
click at [595, 442] on label "12-18 M" at bounding box center [589, 441] width 74 height 33
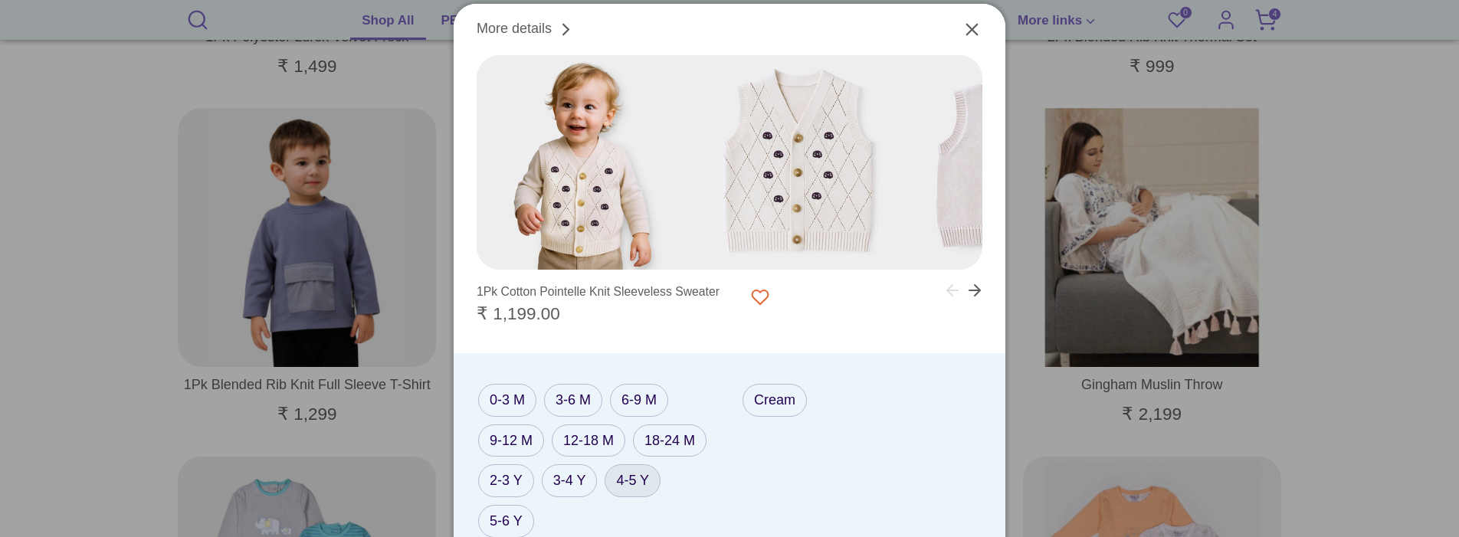
click at [647, 480] on label "4-5 Y" at bounding box center [633, 480] width 56 height 33
click at [676, 443] on label "18-24 M" at bounding box center [670, 441] width 74 height 33
click at [612, 428] on label "12-18 M" at bounding box center [589, 441] width 74 height 33
click at [655, 402] on label "6-9 M" at bounding box center [639, 400] width 58 height 33
click at [673, 444] on label "18-24 M" at bounding box center [670, 441] width 74 height 33
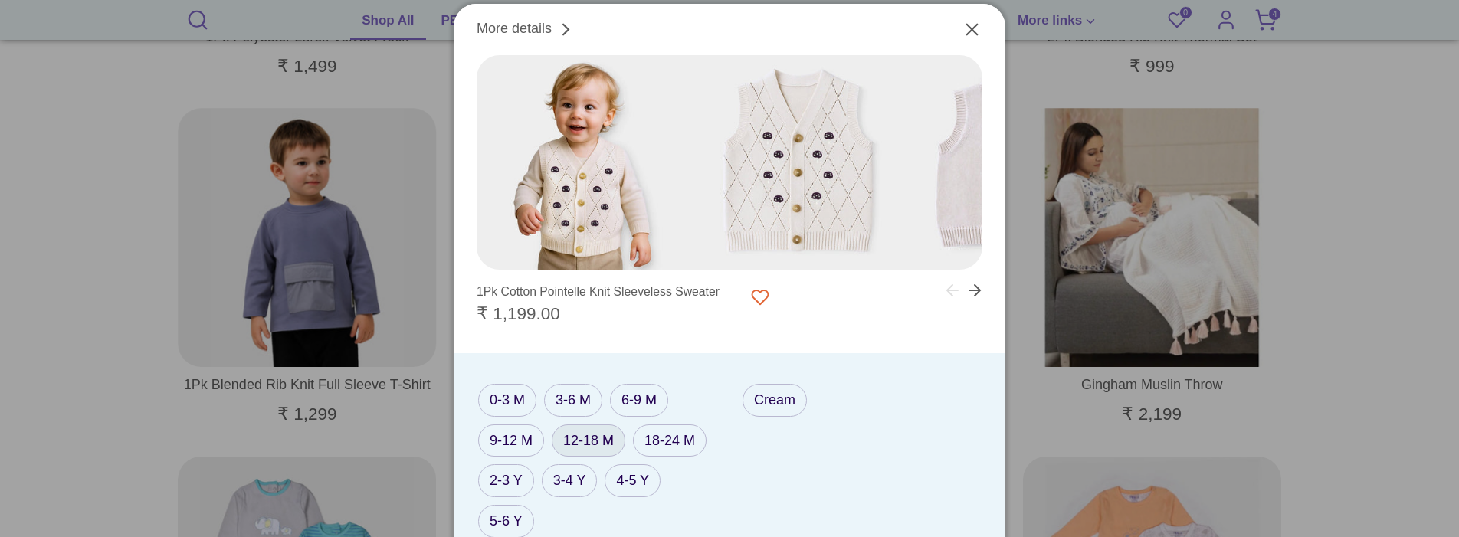
click at [596, 436] on label "12-18 M" at bounding box center [589, 441] width 74 height 33
click at [668, 441] on label "18-24 M" at bounding box center [670, 441] width 74 height 33
click at [602, 438] on label "12-18 M" at bounding box center [589, 441] width 74 height 33
click at [655, 444] on label "18-24 M" at bounding box center [670, 441] width 74 height 33
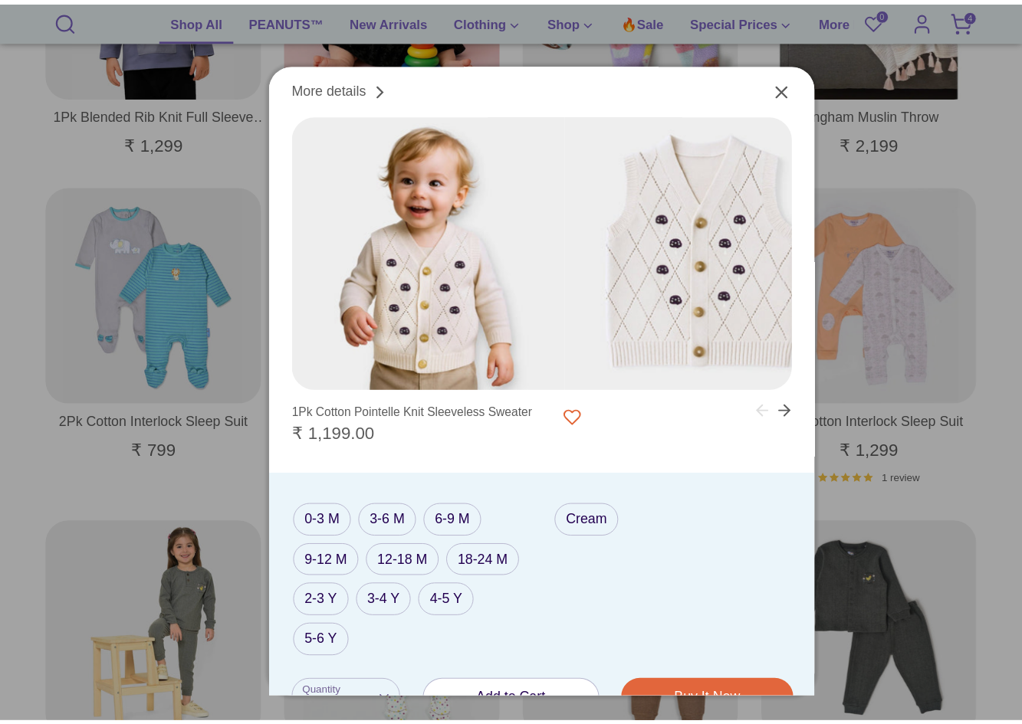
scroll to position [877, 0]
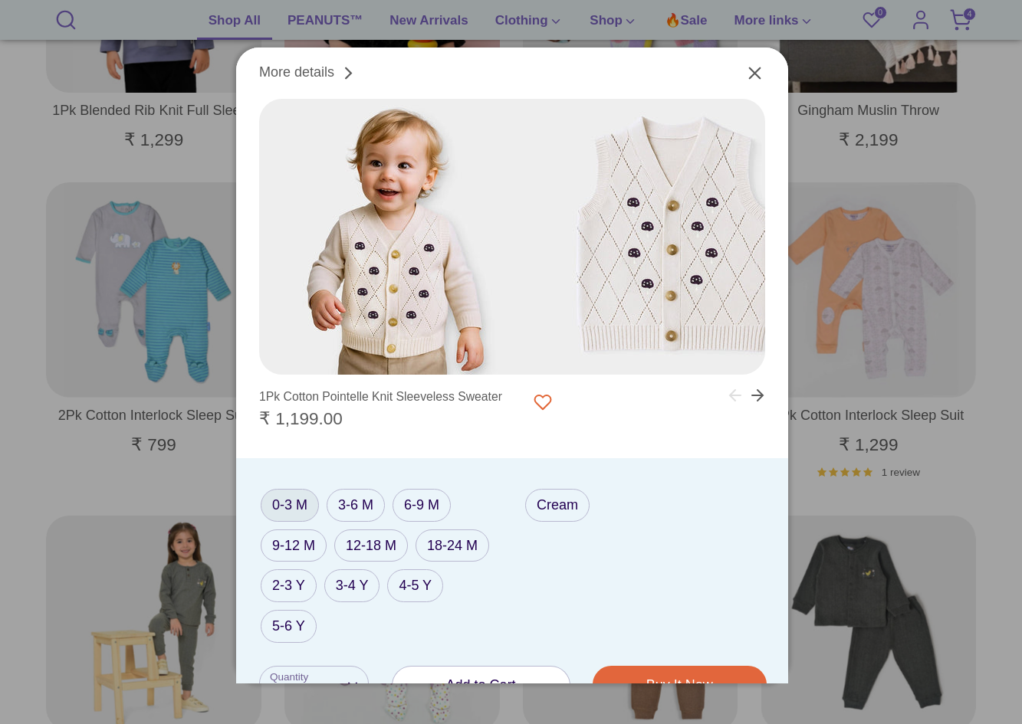
click at [283, 512] on label "0-3 M" at bounding box center [290, 505] width 58 height 33
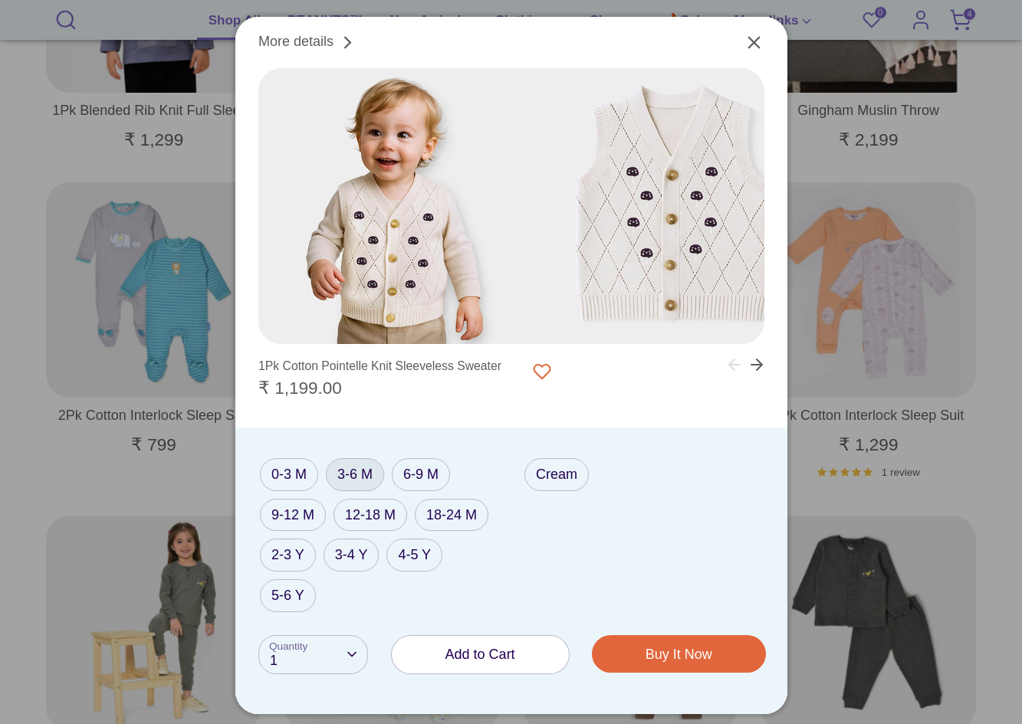
click at [347, 482] on label "3-6 M" at bounding box center [355, 474] width 58 height 33
click at [415, 475] on label "6-9 M" at bounding box center [421, 474] width 58 height 33
click at [310, 507] on label "9-12 M" at bounding box center [293, 515] width 66 height 33
click at [386, 518] on label "12-18 M" at bounding box center [370, 515] width 74 height 33
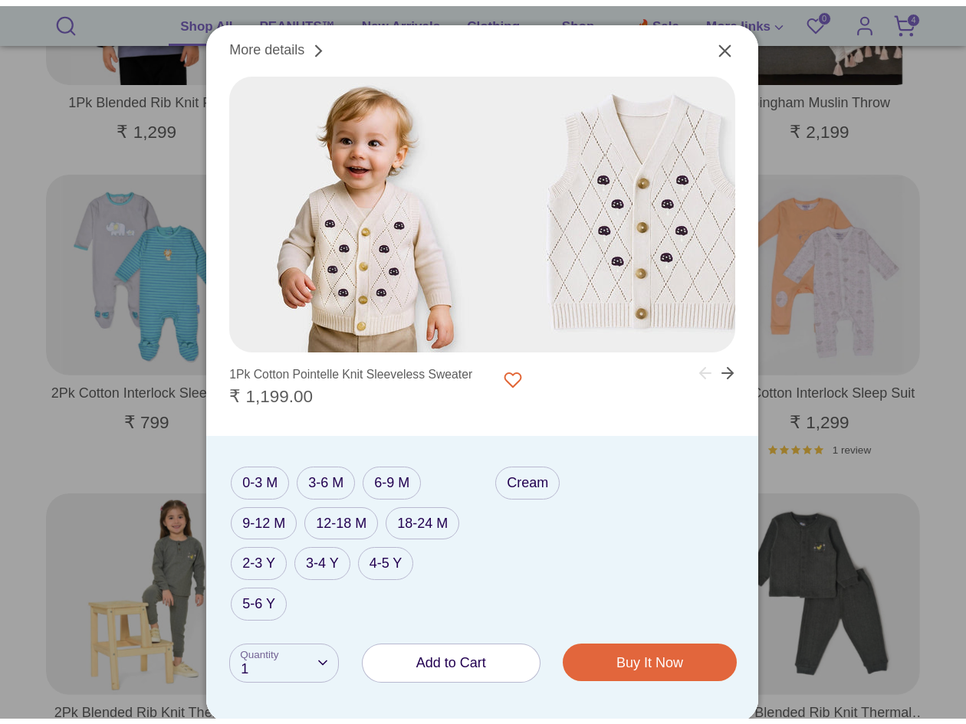
scroll to position [862, 0]
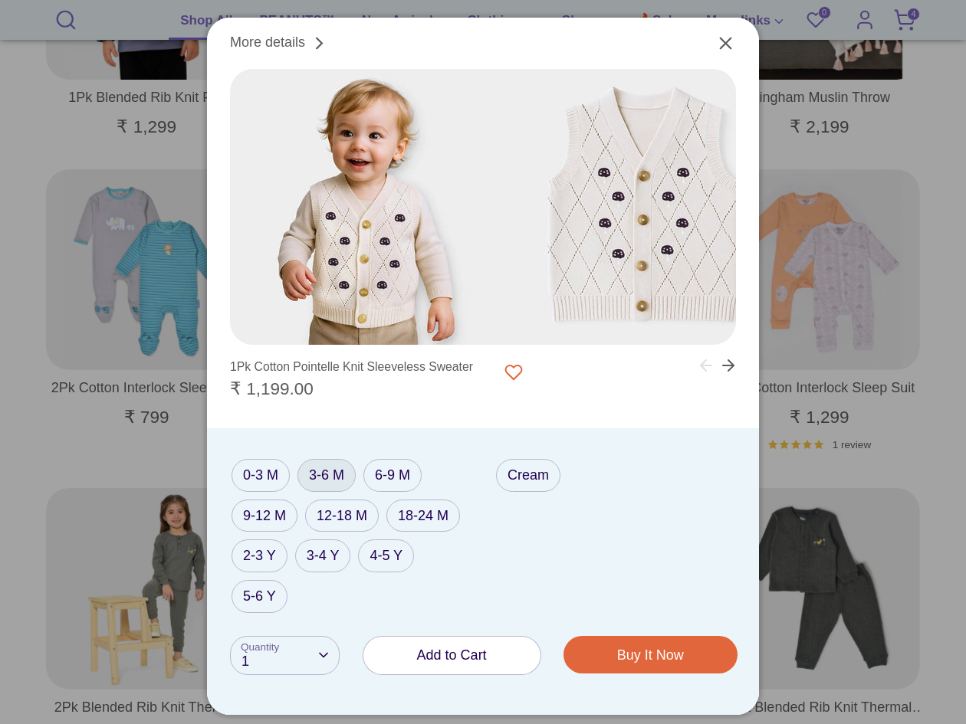
click at [324, 487] on label "3-6 M" at bounding box center [326, 475] width 58 height 33
click at [266, 484] on label "0-3 M" at bounding box center [260, 474] width 58 height 33
click at [323, 512] on label "12-18 M" at bounding box center [342, 515] width 74 height 33
click at [416, 514] on label "18-24 M" at bounding box center [423, 515] width 74 height 33
click at [386, 537] on label "4-5 Y" at bounding box center [386, 555] width 56 height 33
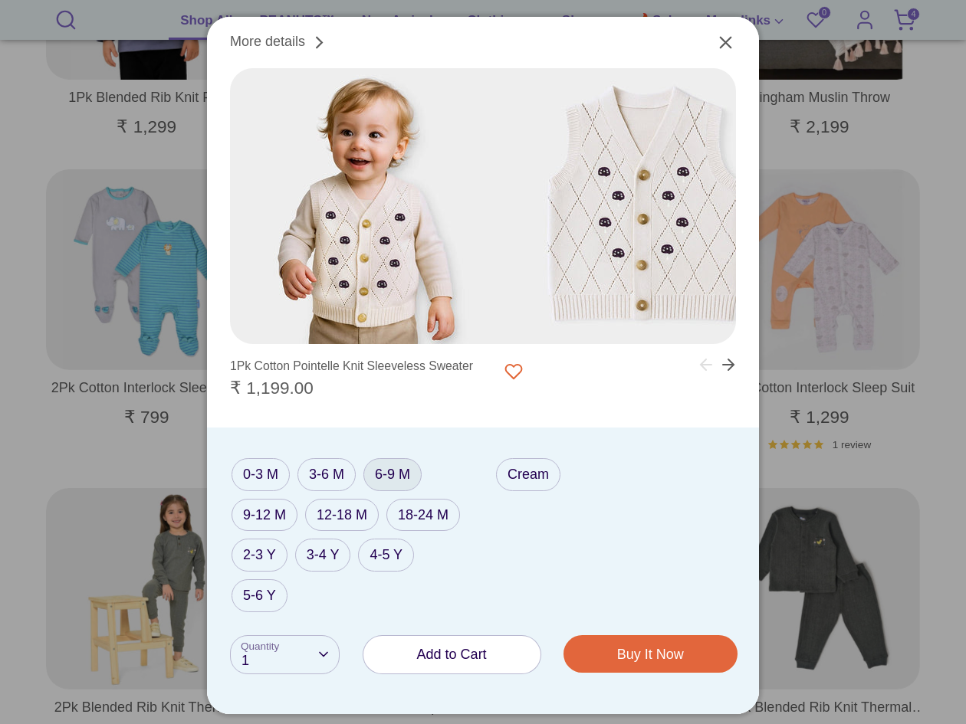
click at [388, 480] on label "6-9 M" at bounding box center [392, 474] width 58 height 33
click at [344, 522] on label "12-18 M" at bounding box center [342, 515] width 74 height 33
click at [512, 537] on div "Cream" at bounding box center [614, 532] width 241 height 162
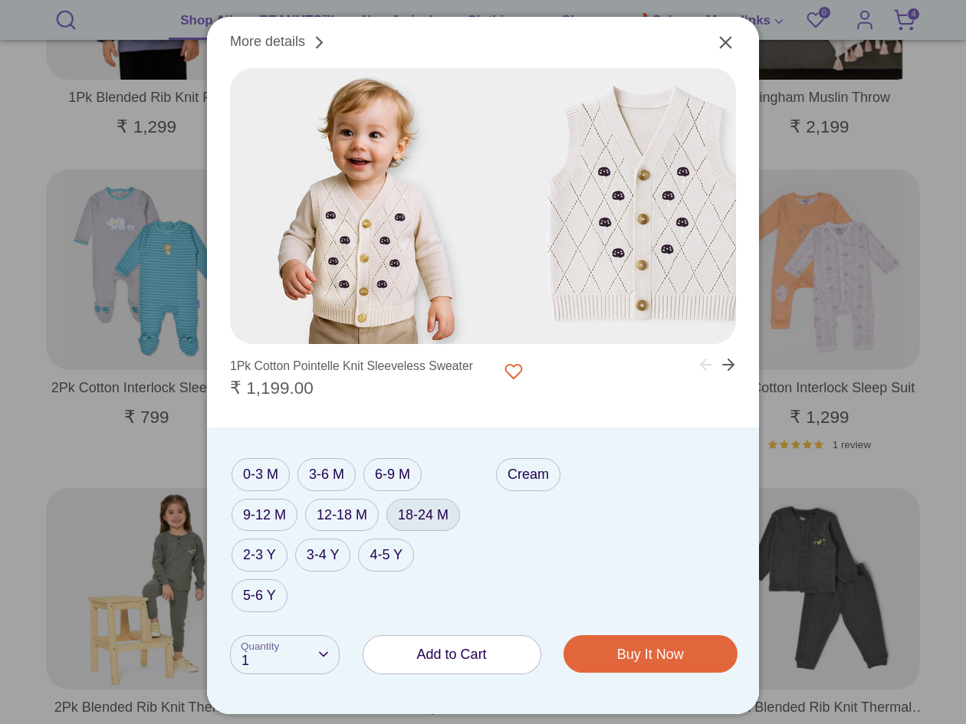
click at [398, 504] on label "18-24 M" at bounding box center [423, 515] width 74 height 33
click at [400, 537] on label "4-5 Y" at bounding box center [386, 555] width 56 height 33
click at [401, 496] on div "0-3 M 3-6 M 6-9 M 9-12 M 12-18 M 18-24 M 2-3 Y 3-4 Y 4-5 Y 5-6 Y" at bounding box center [350, 532] width 238 height 162
click at [404, 485] on label "6-9 M" at bounding box center [392, 474] width 58 height 33
click at [422, 523] on label "18-24 M" at bounding box center [423, 515] width 74 height 33
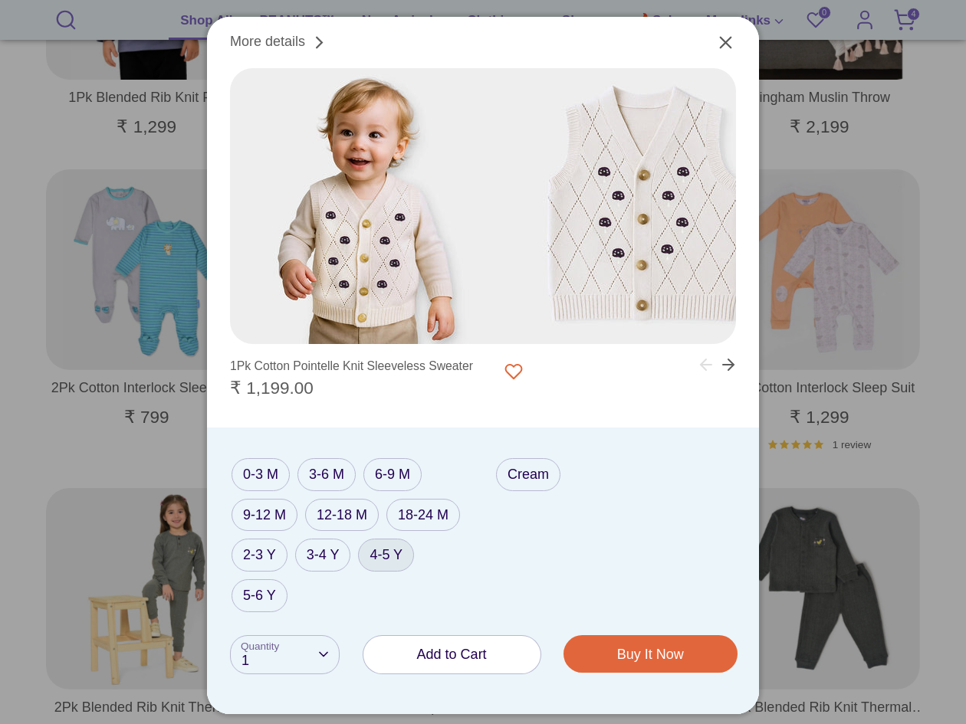
click at [383, 537] on label "4-5 Y" at bounding box center [386, 555] width 56 height 33
click at [328, 537] on label "3-4 Y" at bounding box center [323, 555] width 56 height 33
click at [329, 513] on label "12-18 M" at bounding box center [342, 515] width 74 height 33
click at [324, 471] on label "3-6 M" at bounding box center [326, 474] width 58 height 33
click at [248, 511] on label "9-12 M" at bounding box center [264, 515] width 66 height 33
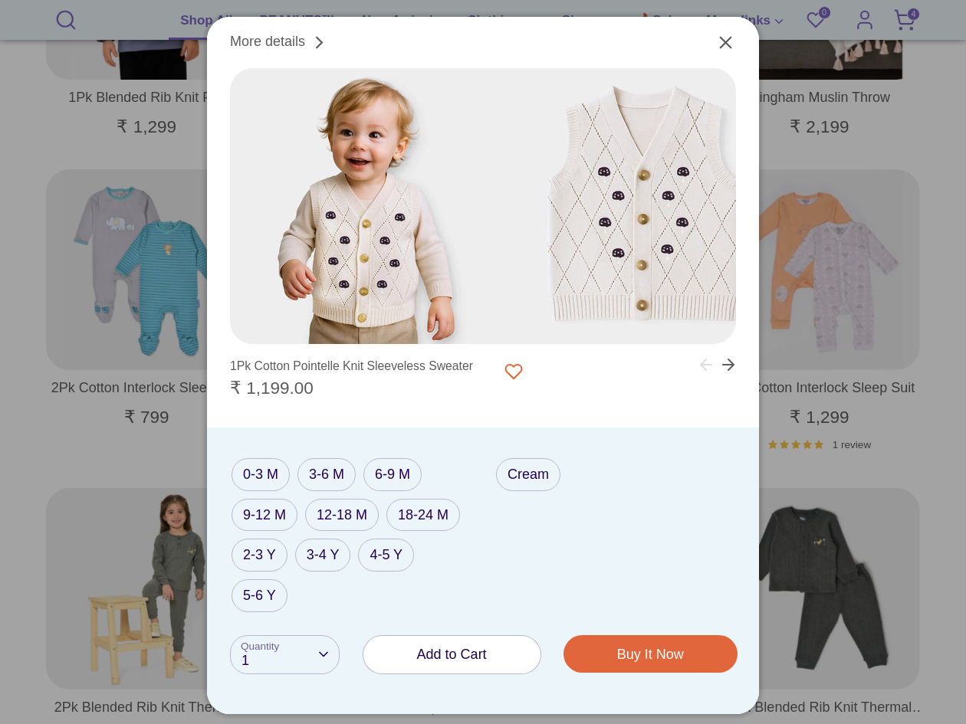
click at [783, 110] on div at bounding box center [483, 362] width 966 height 724
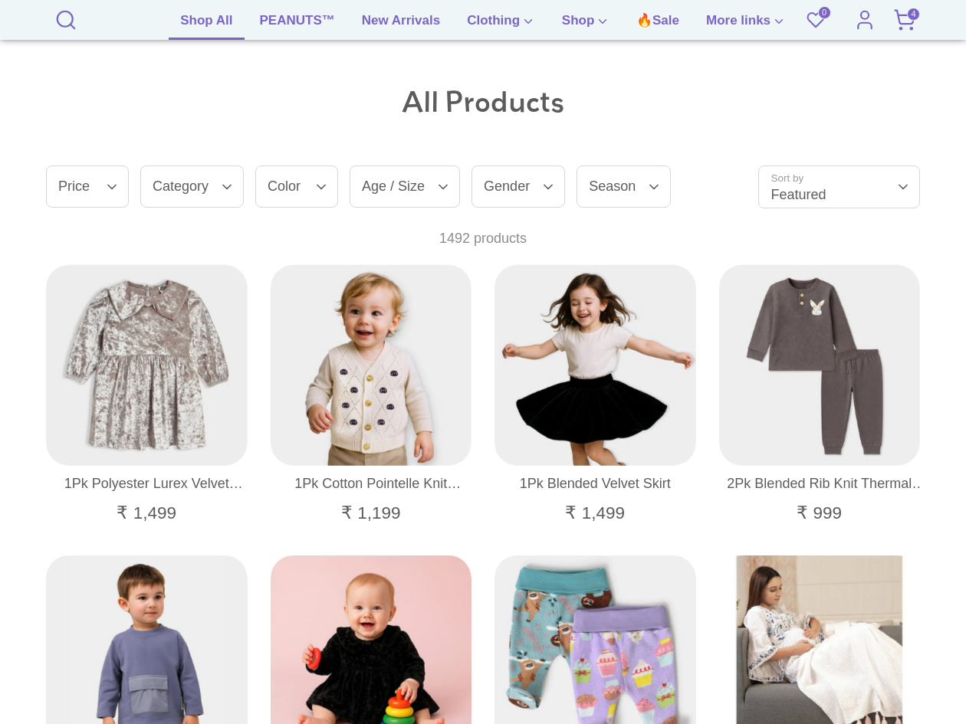
scroll to position [172, 0]
